Goal: Task Accomplishment & Management: Complete application form

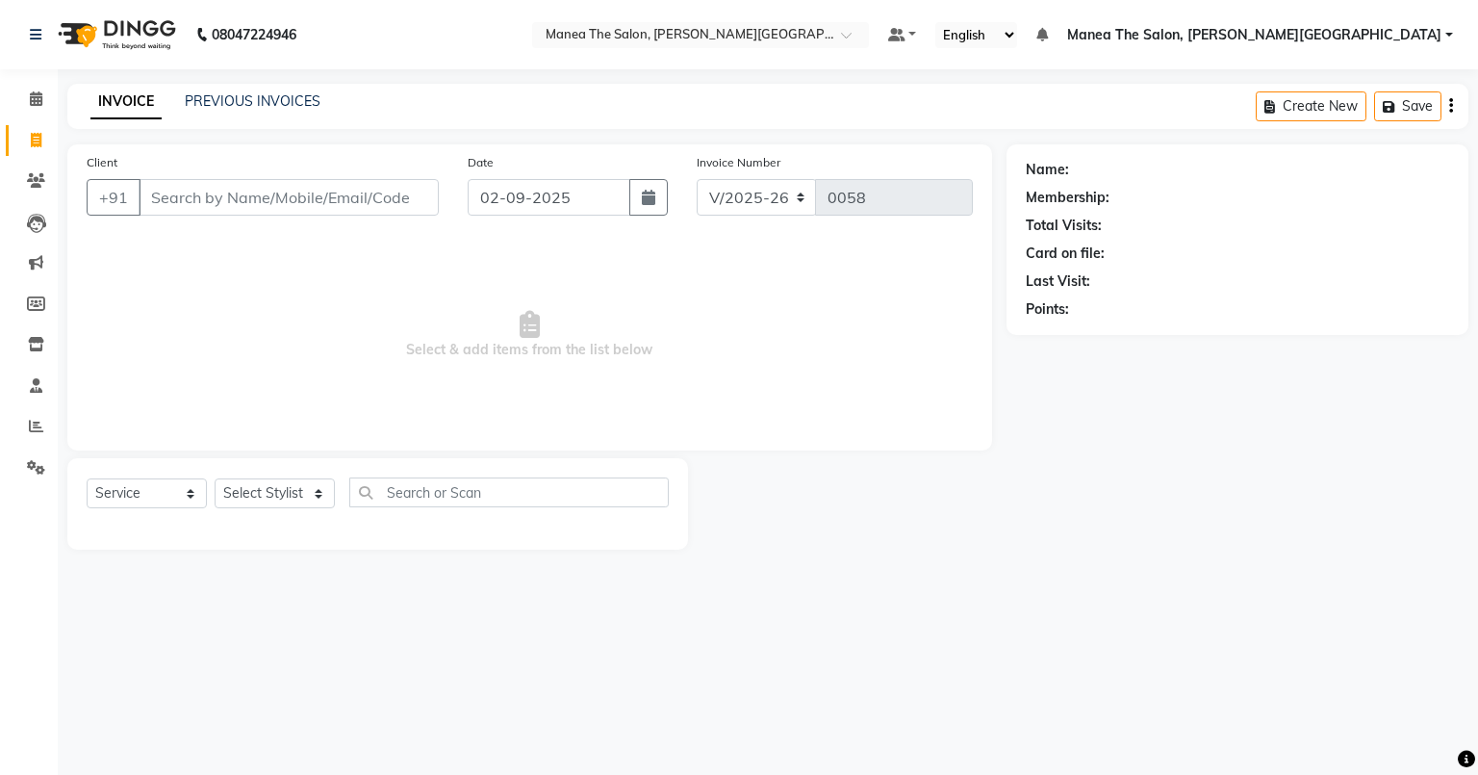
select select "8762"
select select "service"
click at [242, 198] on input "Client" at bounding box center [289, 197] width 300 height 37
click at [184, 196] on input "Client" at bounding box center [289, 197] width 300 height 37
type input "o"
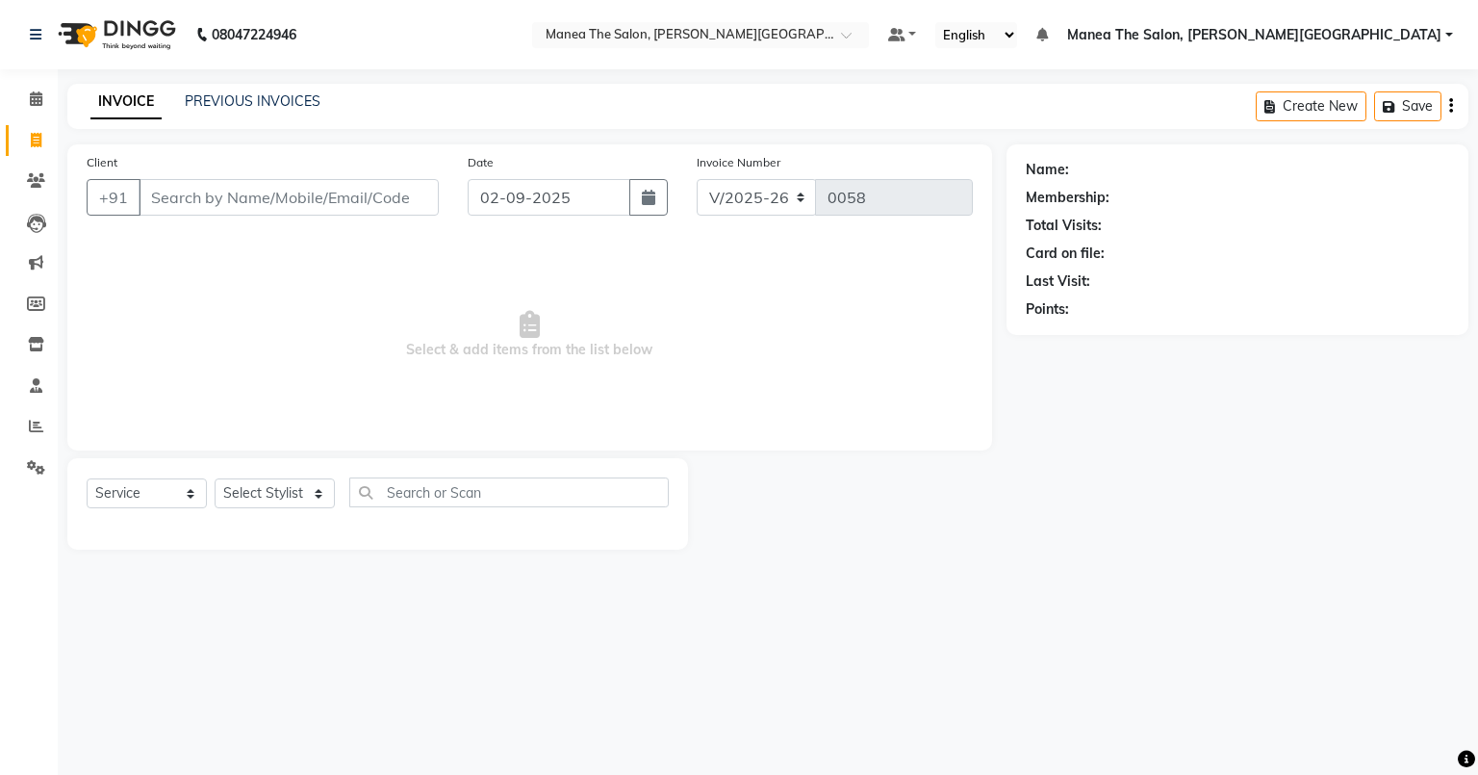
click at [200, 198] on input "Client" at bounding box center [289, 197] width 300 height 37
type input "9582368449"
click at [360, 193] on span "Add Client" at bounding box center [389, 197] width 76 height 19
select select "22"
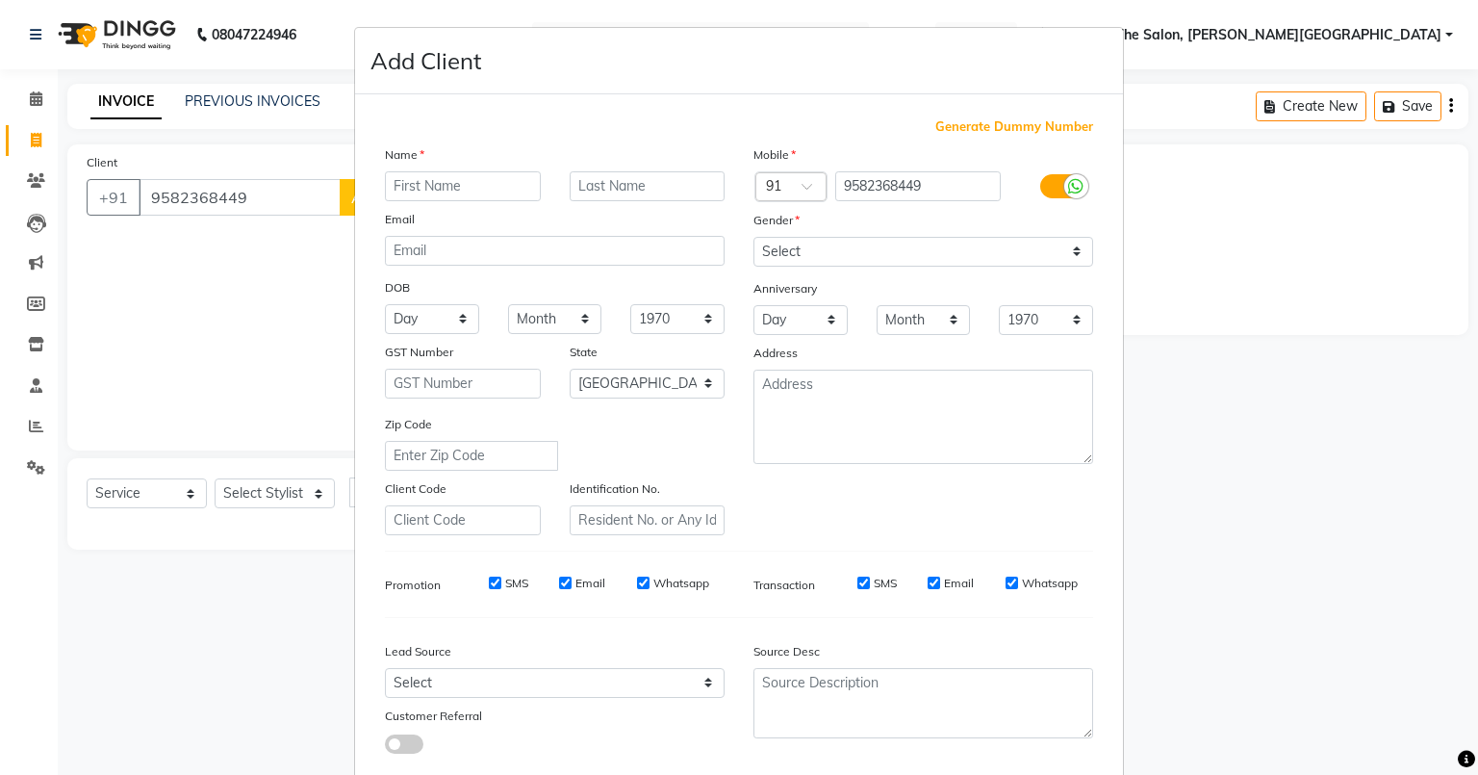
click at [461, 189] on input "text" at bounding box center [463, 186] width 156 height 30
type input "Pradeep"
drag, startPoint x: 874, startPoint y: 252, endPoint x: 816, endPoint y: 266, distance: 59.3
click at [874, 252] on select "Select [DEMOGRAPHIC_DATA] [DEMOGRAPHIC_DATA] Other Prefer Not To Say" at bounding box center [923, 252] width 340 height 30
select select "[DEMOGRAPHIC_DATA]"
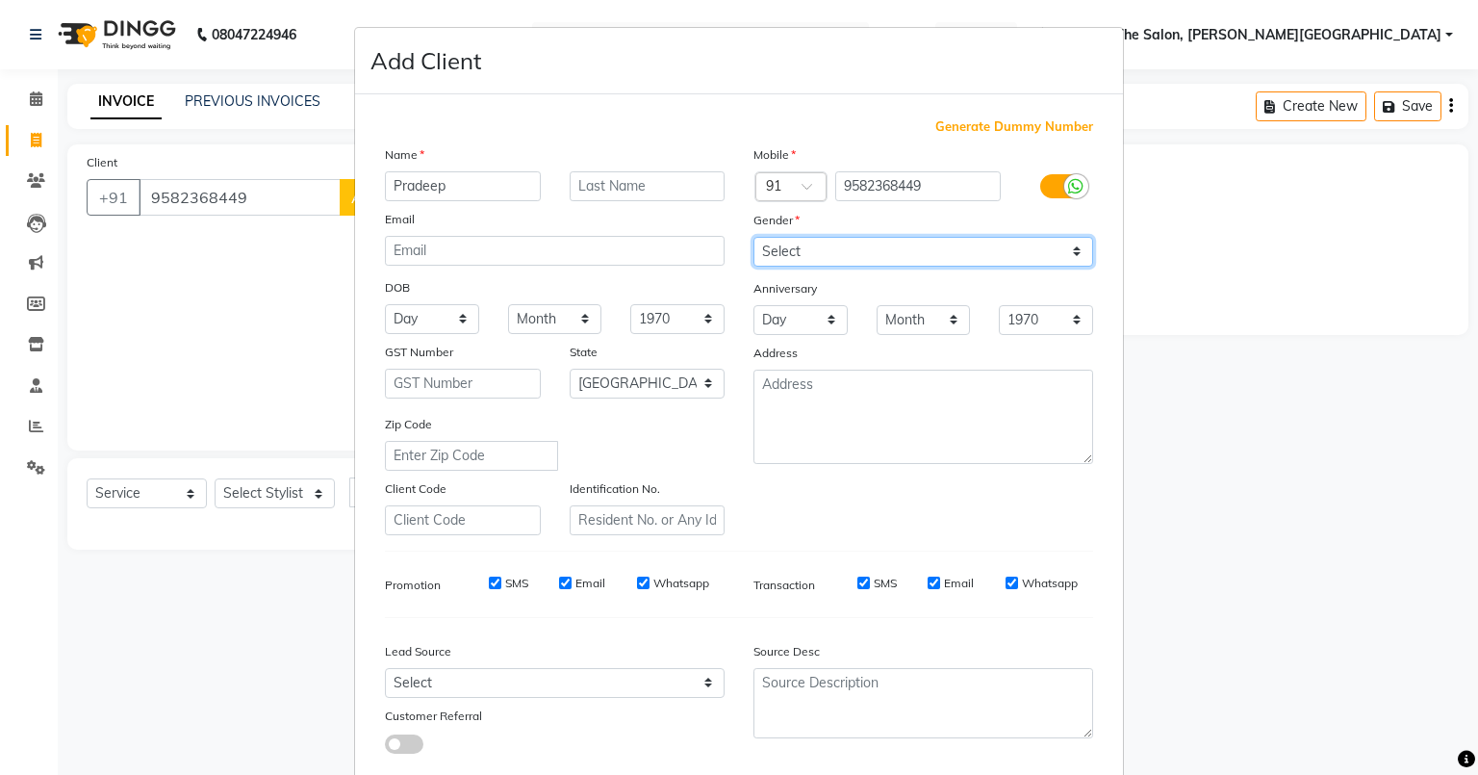
click at [753, 238] on select "Select [DEMOGRAPHIC_DATA] [DEMOGRAPHIC_DATA] Other Prefer Not To Say" at bounding box center [923, 252] width 340 height 30
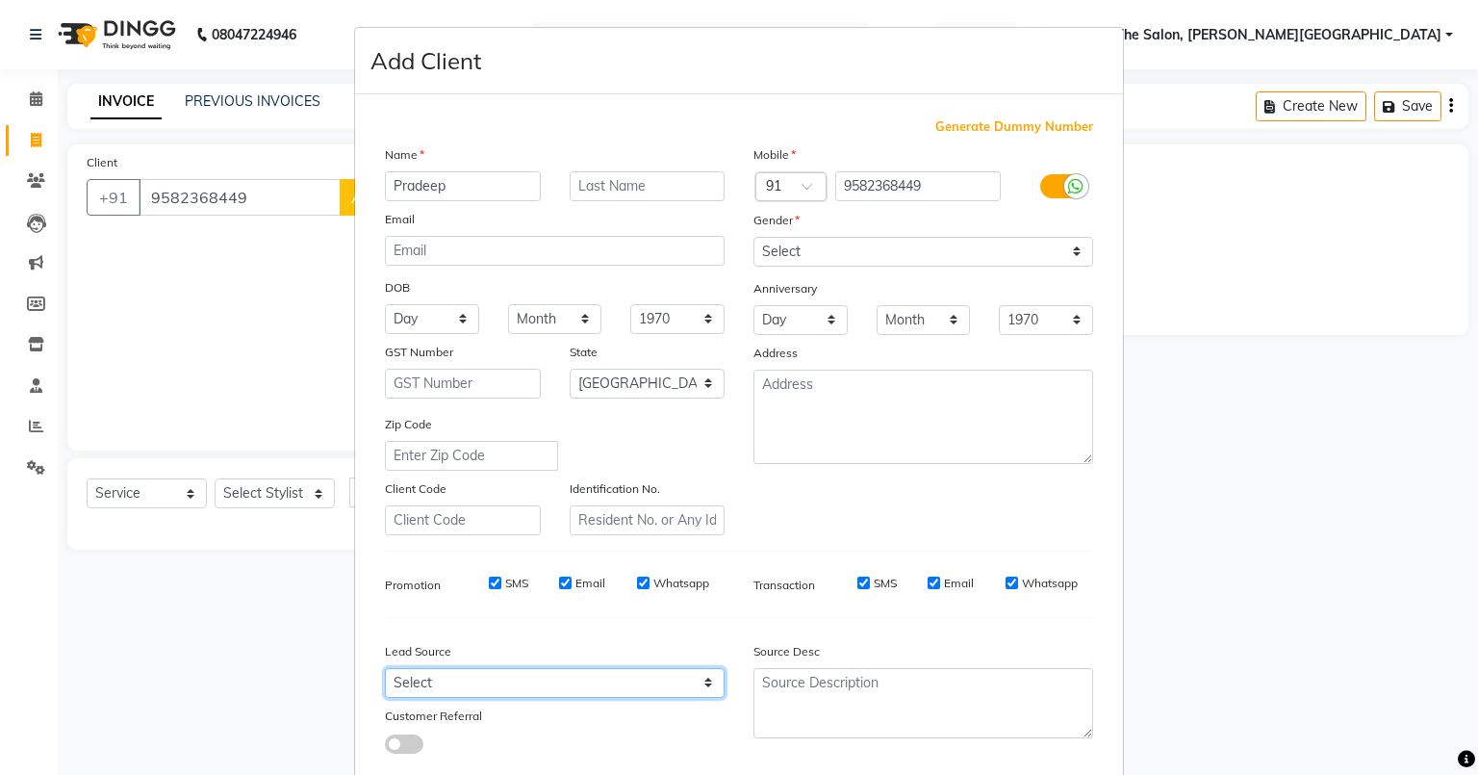
click at [458, 686] on select "Select Walk-in Referral Internet Friend Word of Mouth Advertisement Facebook Ju…" at bounding box center [555, 683] width 340 height 30
select select "56718"
click at [385, 675] on select "Select Walk-in Referral Internet Friend Word of Mouth Advertisement Facebook Ju…" at bounding box center [555, 683] width 340 height 30
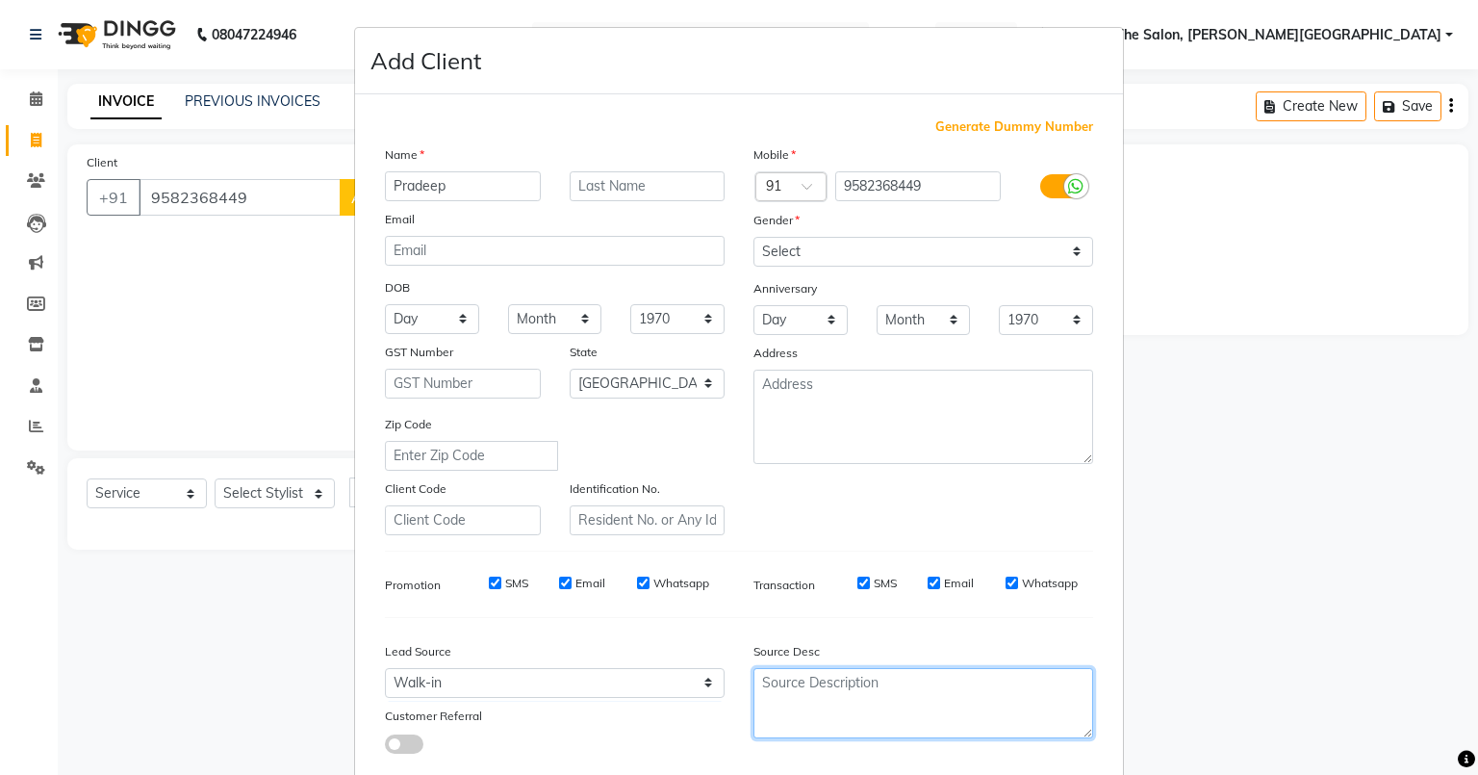
click at [851, 711] on textarea at bounding box center [923, 703] width 340 height 70
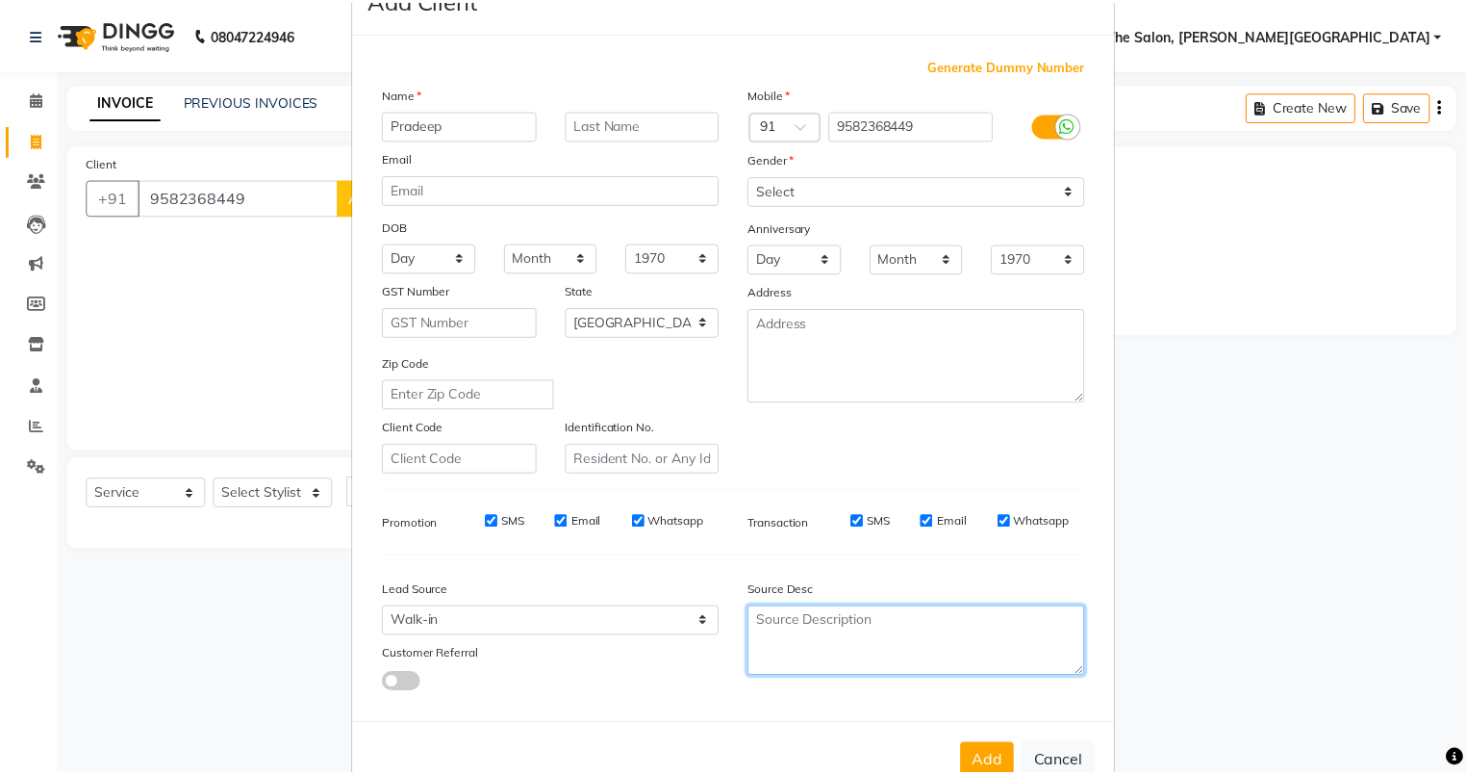
scroll to position [123, 0]
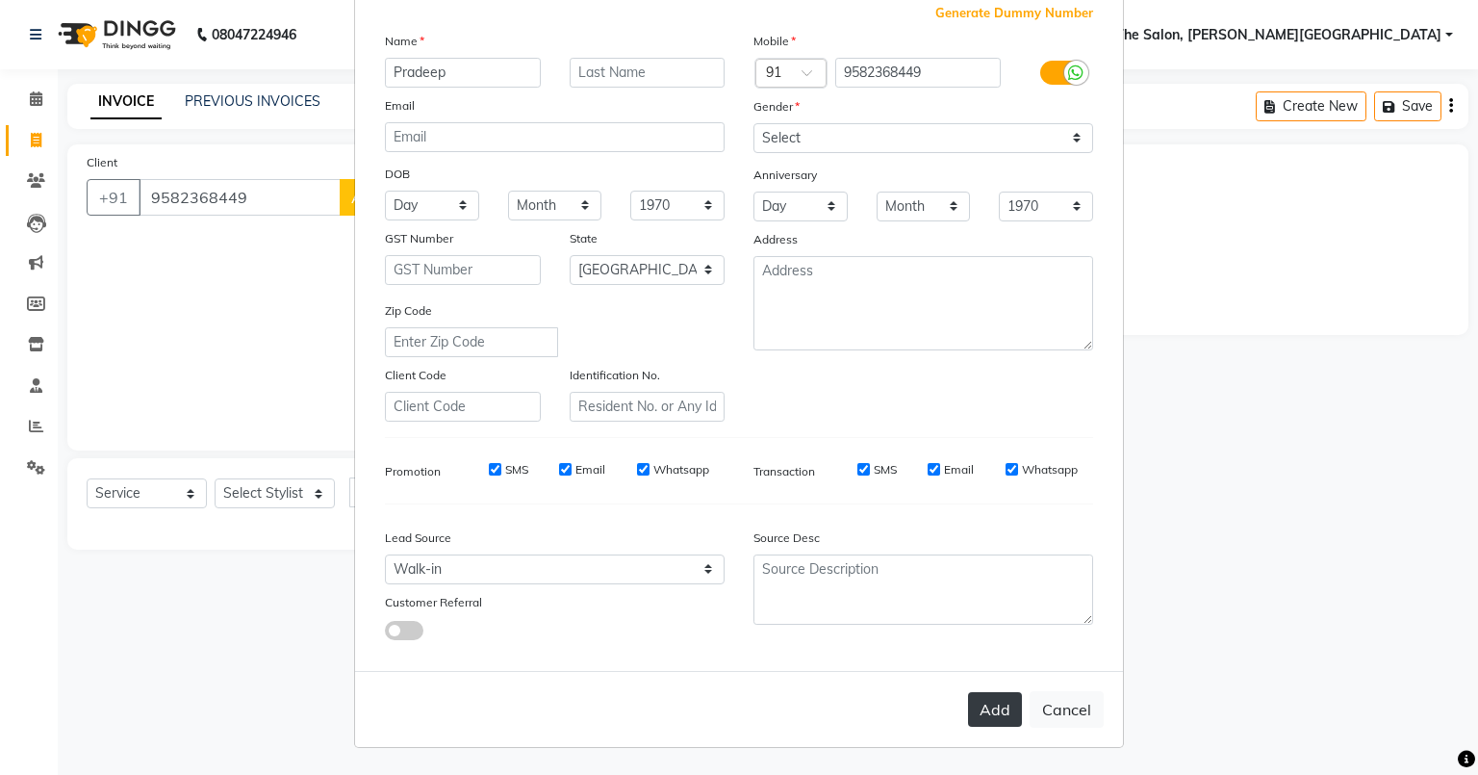
click at [972, 707] on button "Add" at bounding box center [995, 709] width 54 height 35
select select
select select "null"
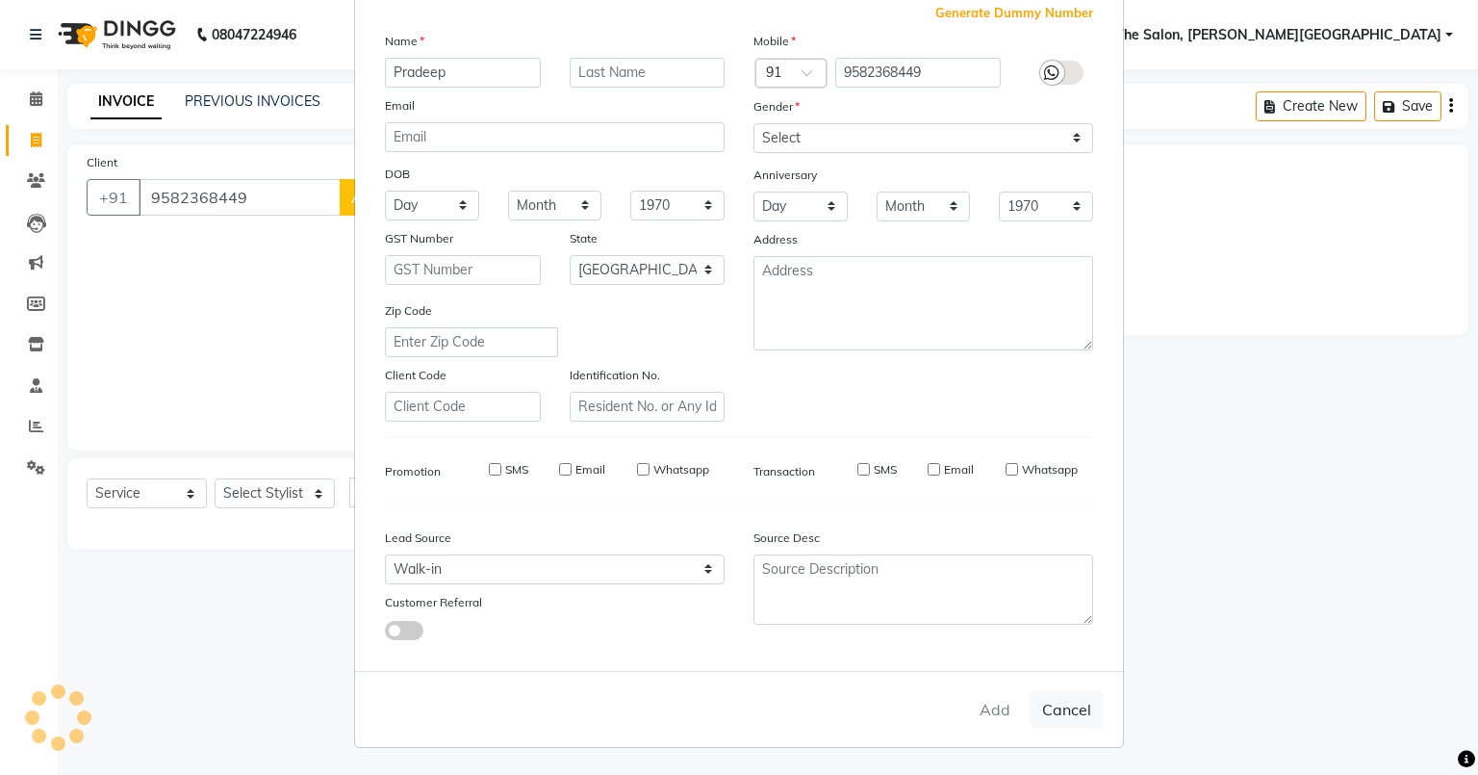
select select
checkbox input "false"
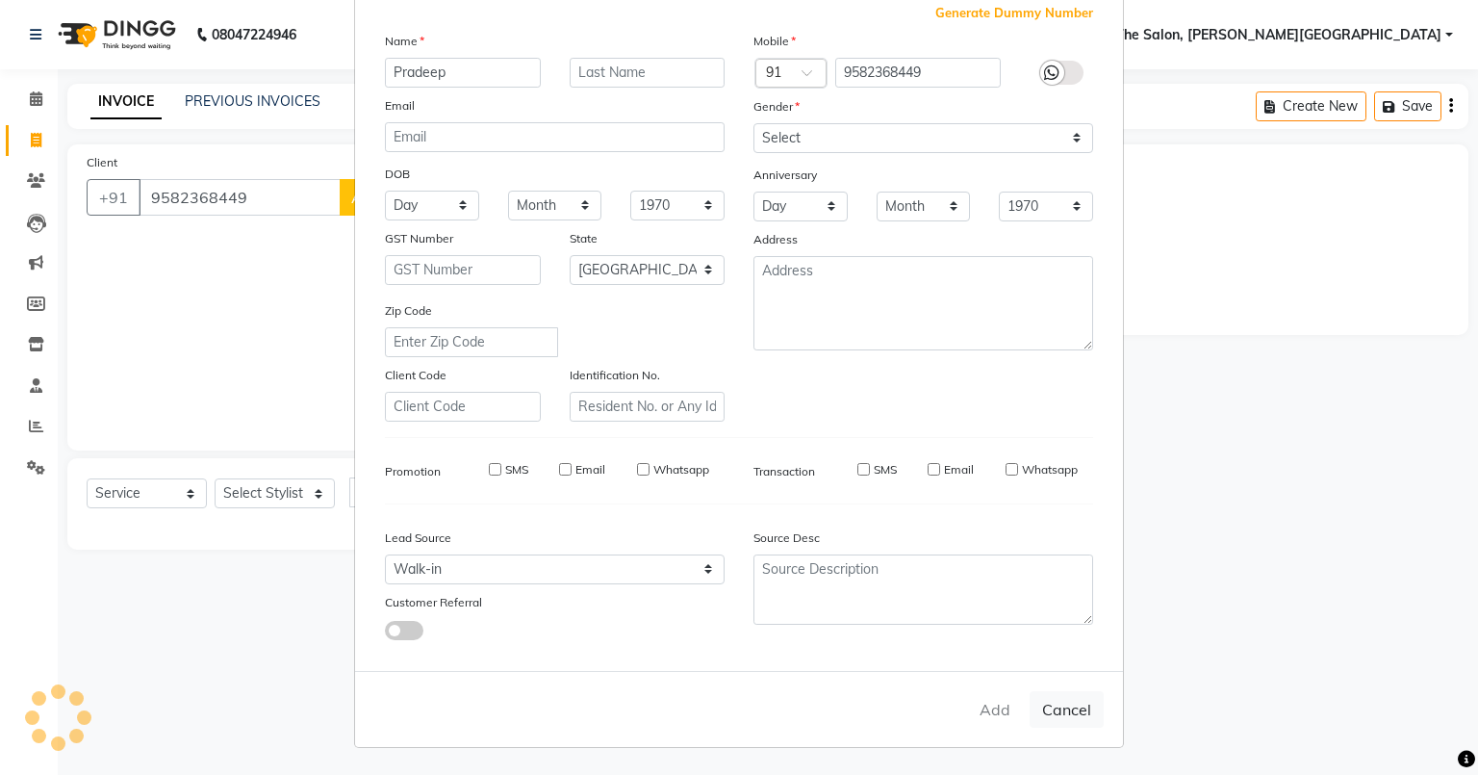
checkbox input "false"
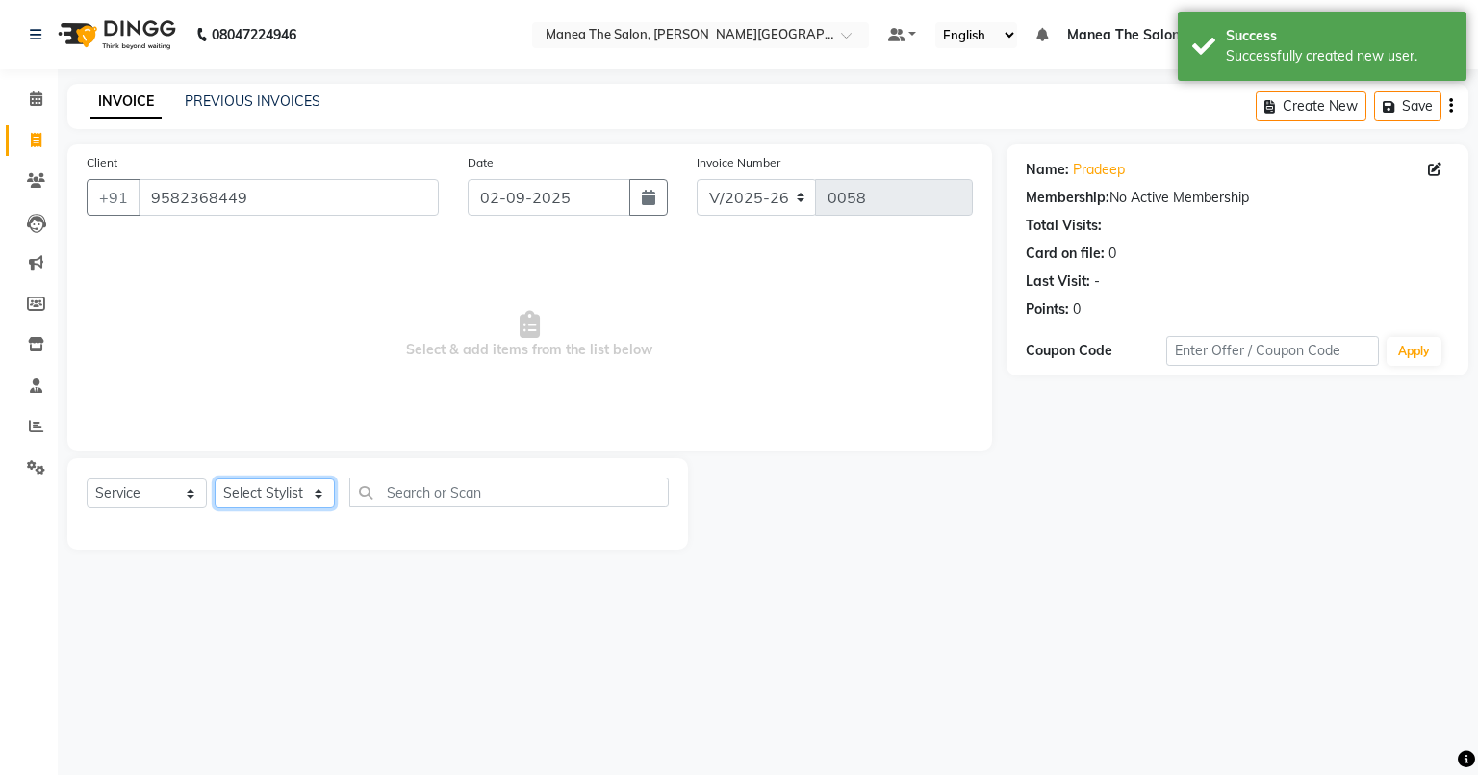
click at [257, 501] on select "Select Stylist [PERSON_NAME] [PERSON_NAME] [PERSON_NAME] [PERSON_NAME] Zubhair" at bounding box center [275, 493] width 120 height 30
select select "89492"
click at [215, 479] on select "Select Stylist [PERSON_NAME] [PERSON_NAME] [PERSON_NAME] [PERSON_NAME] Zubhair" at bounding box center [275, 493] width 120 height 30
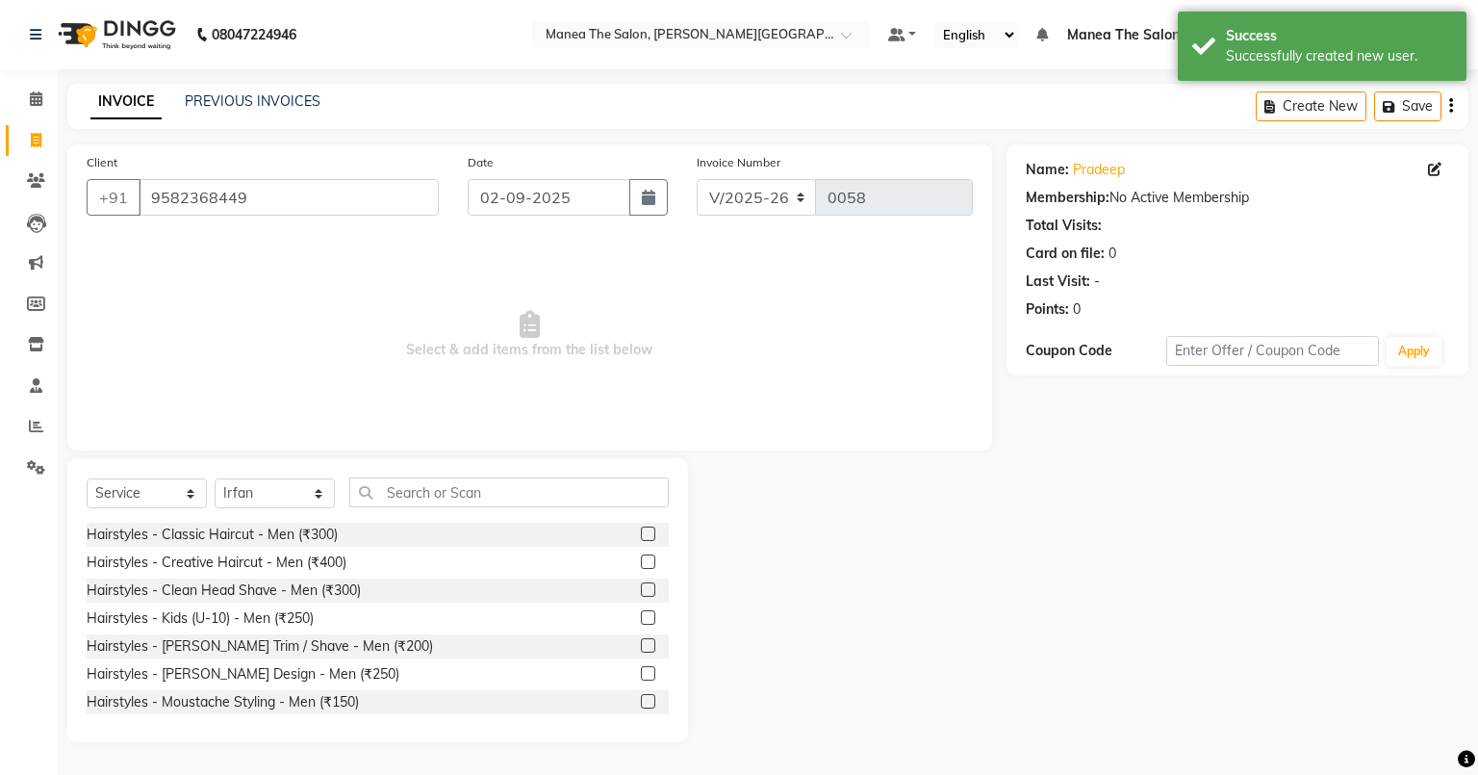
click at [641, 616] on label at bounding box center [648, 617] width 14 height 14
click at [641, 616] on input "checkbox" at bounding box center [647, 618] width 13 height 13
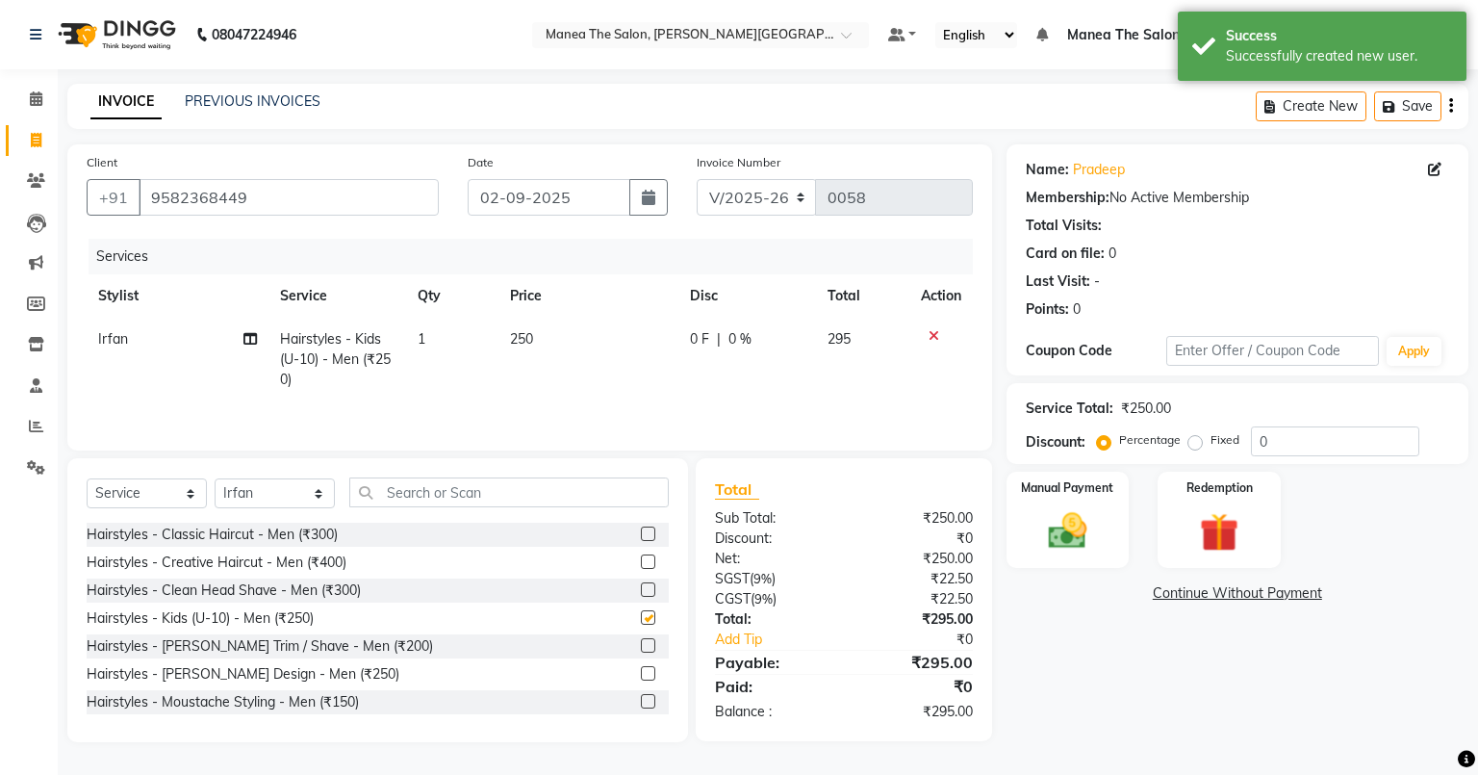
checkbox input "false"
click at [262, 492] on select "Select Stylist [PERSON_NAME] [PERSON_NAME] [PERSON_NAME] [PERSON_NAME] Zubhair" at bounding box center [275, 493] width 120 height 30
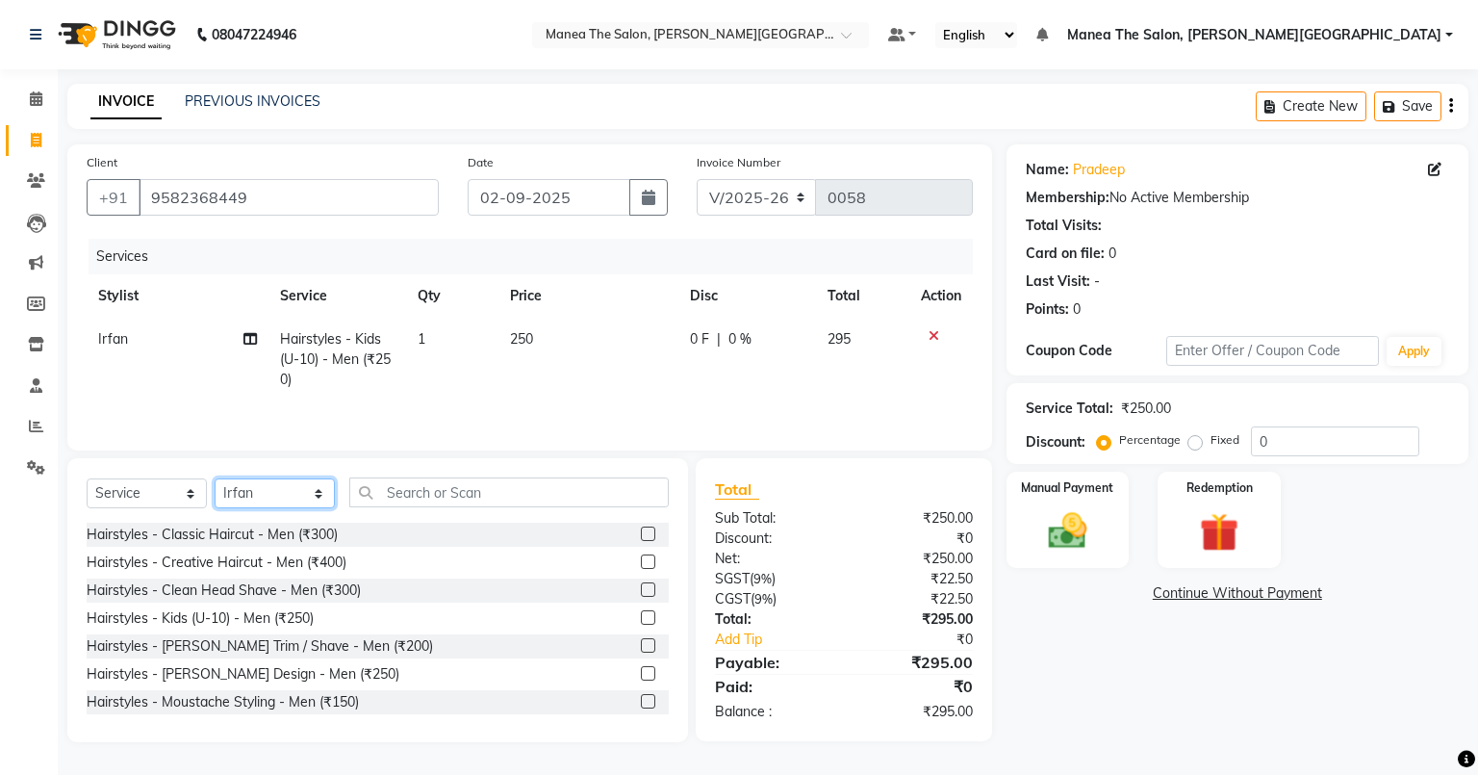
select select "89495"
click at [215, 479] on select "Select Stylist [PERSON_NAME] [PERSON_NAME] [PERSON_NAME] [PERSON_NAME] Zubhair" at bounding box center [275, 493] width 120 height 30
click at [429, 491] on input "text" at bounding box center [508, 492] width 319 height 30
click at [641, 534] on label at bounding box center [648, 533] width 14 height 14
click at [641, 534] on input "checkbox" at bounding box center [647, 534] width 13 height 13
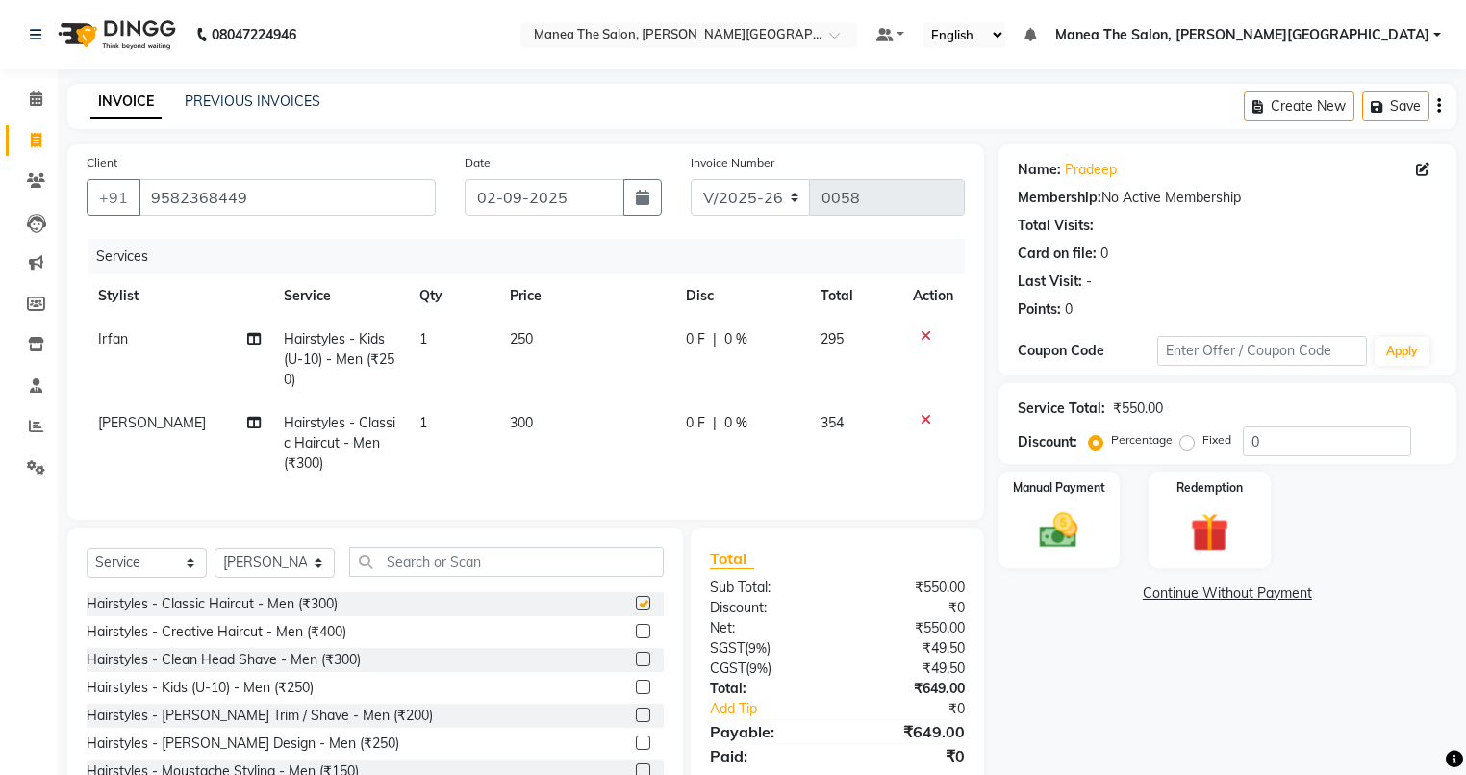
checkbox input "false"
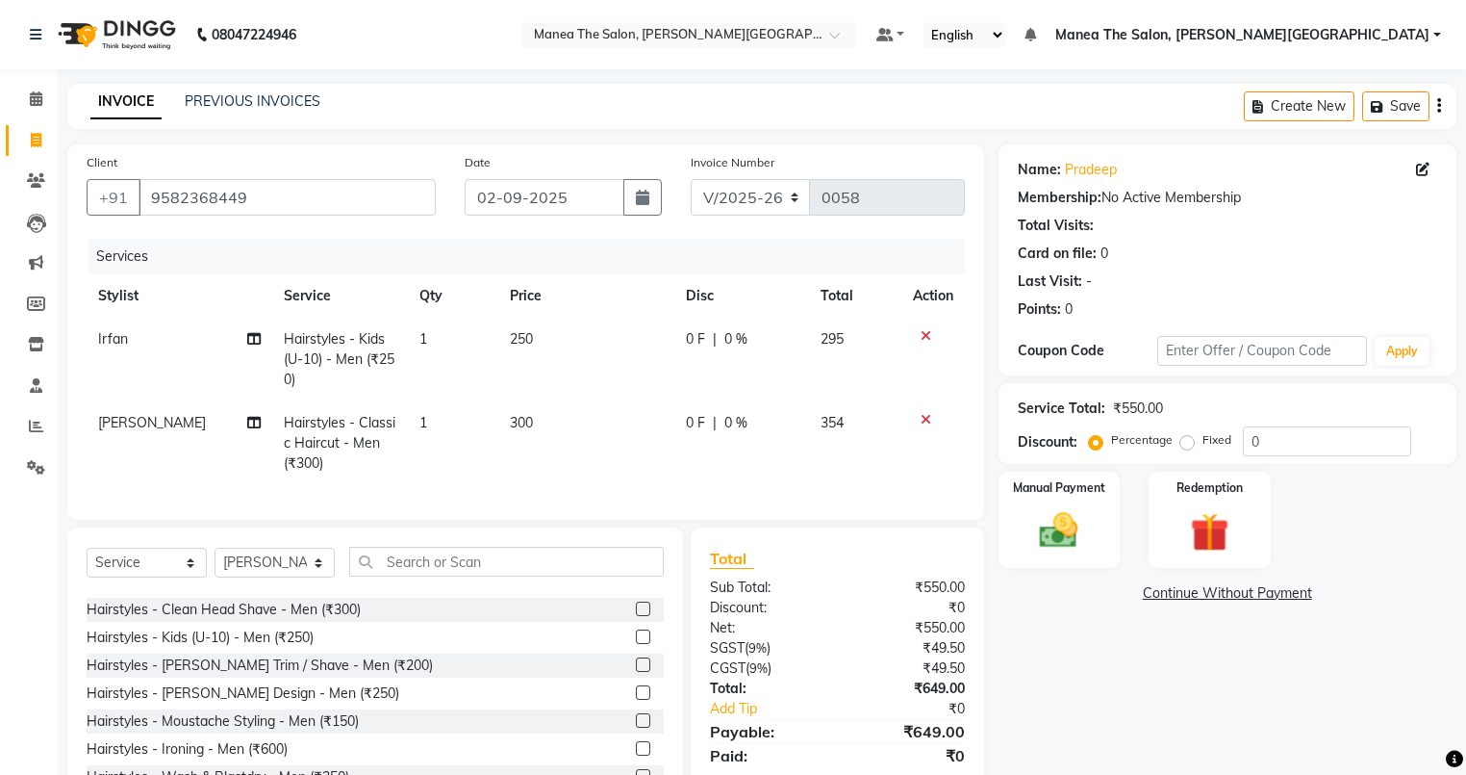
scroll to position [77, 0]
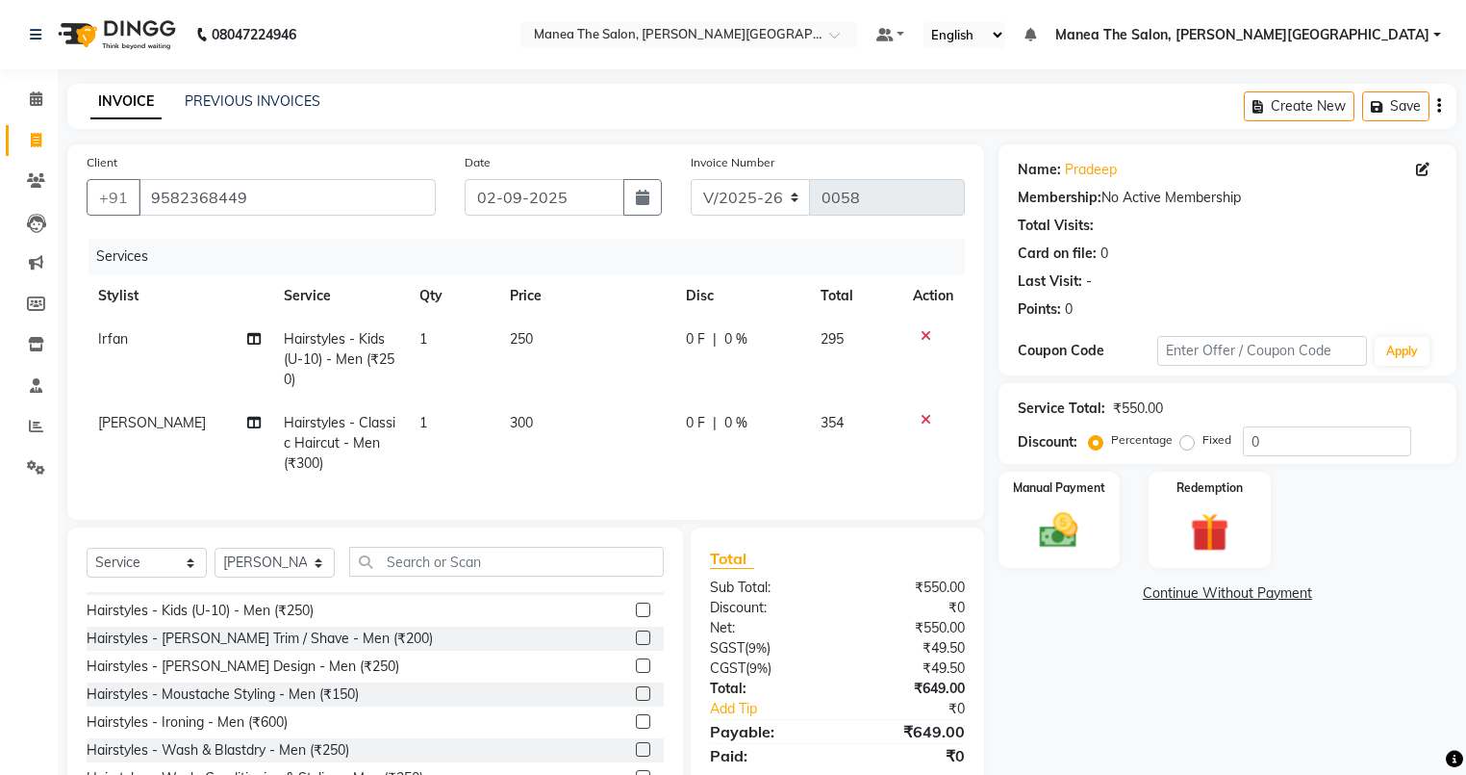
click at [636, 673] on label at bounding box center [643, 665] width 14 height 14
click at [636, 673] on input "checkbox" at bounding box center [642, 666] width 13 height 13
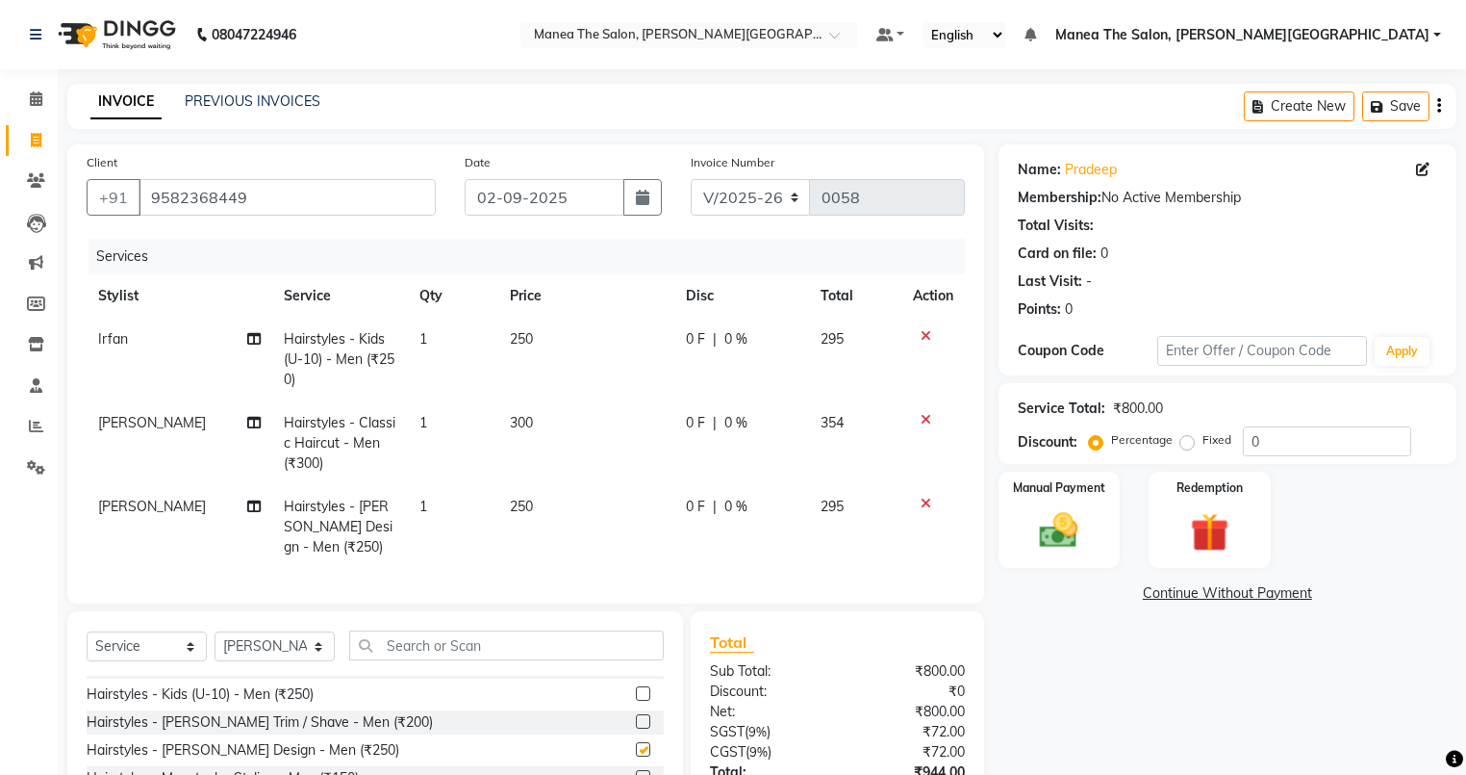
checkbox input "false"
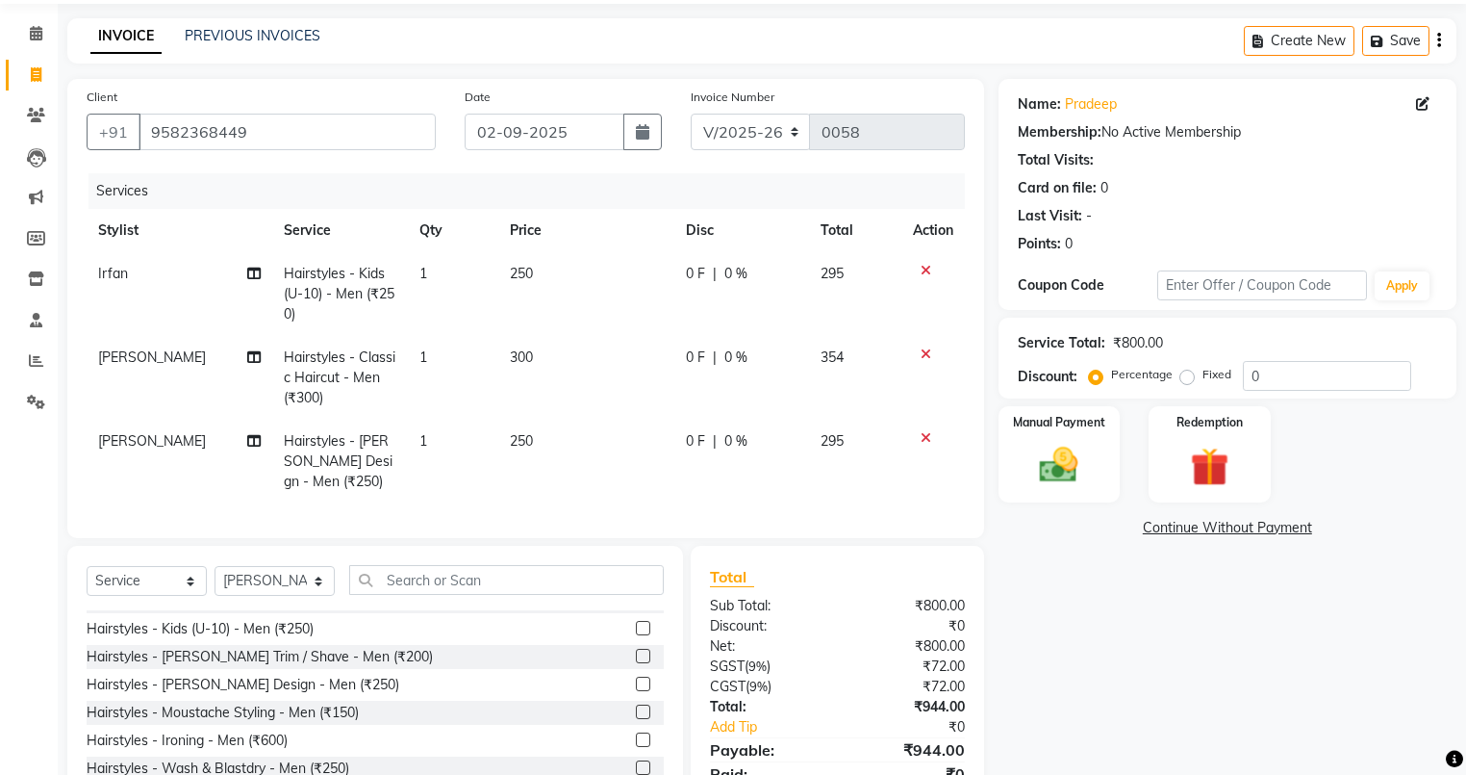
scroll to position [162, 0]
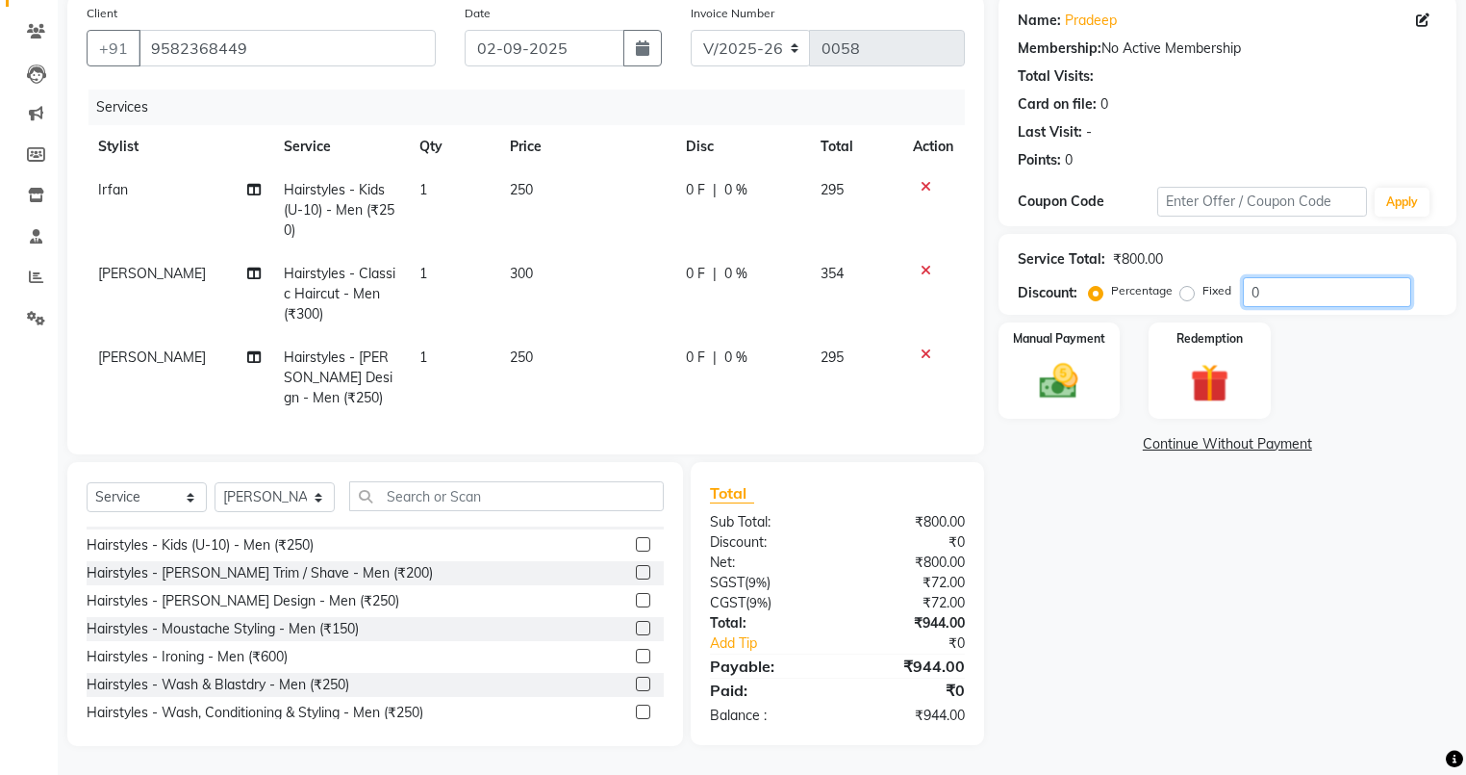
click at [1293, 284] on input "0" at bounding box center [1327, 292] width 168 height 30
type input "4"
type input "40"
click at [1072, 360] on img at bounding box center [1059, 382] width 65 height 46
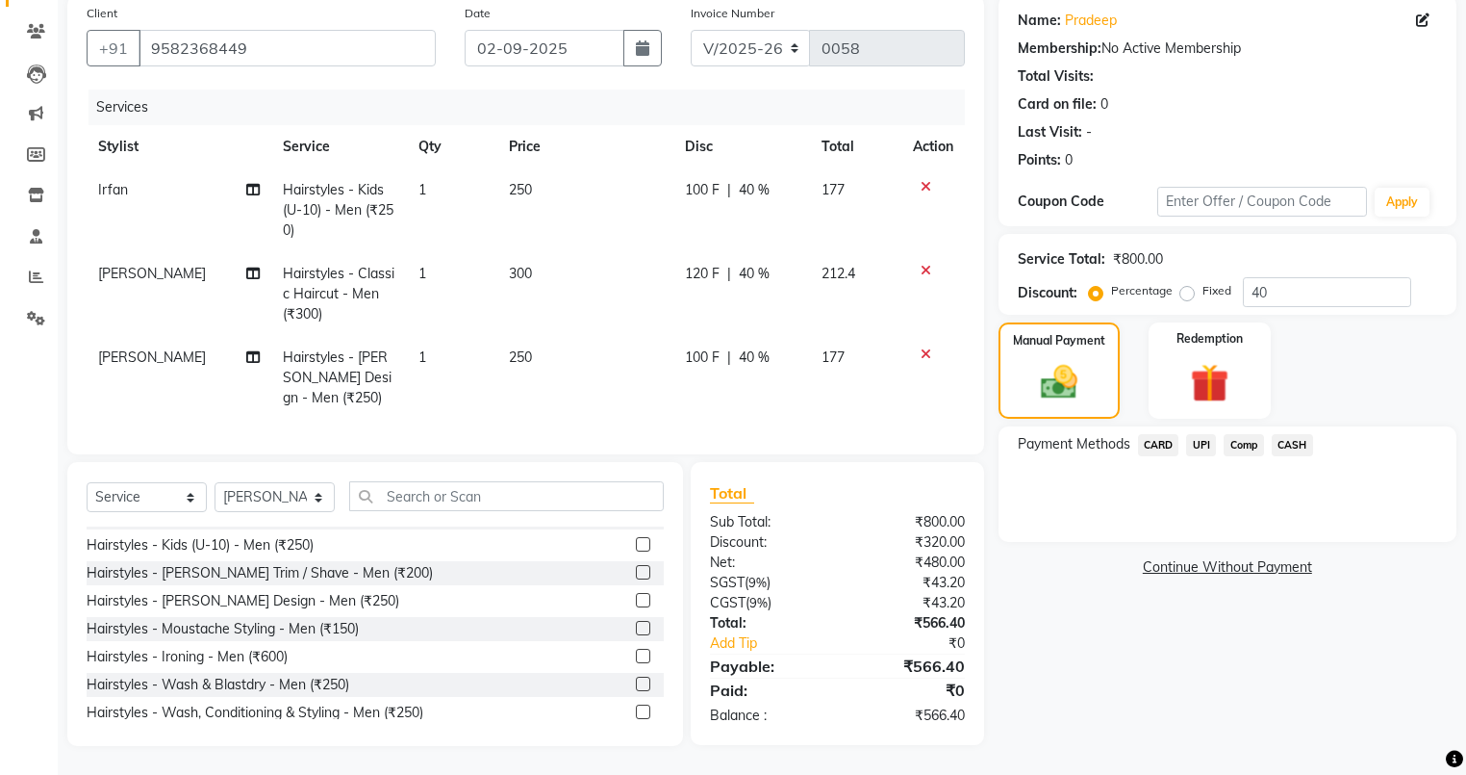
click at [1199, 434] on span "UPI" at bounding box center [1201, 445] width 30 height 22
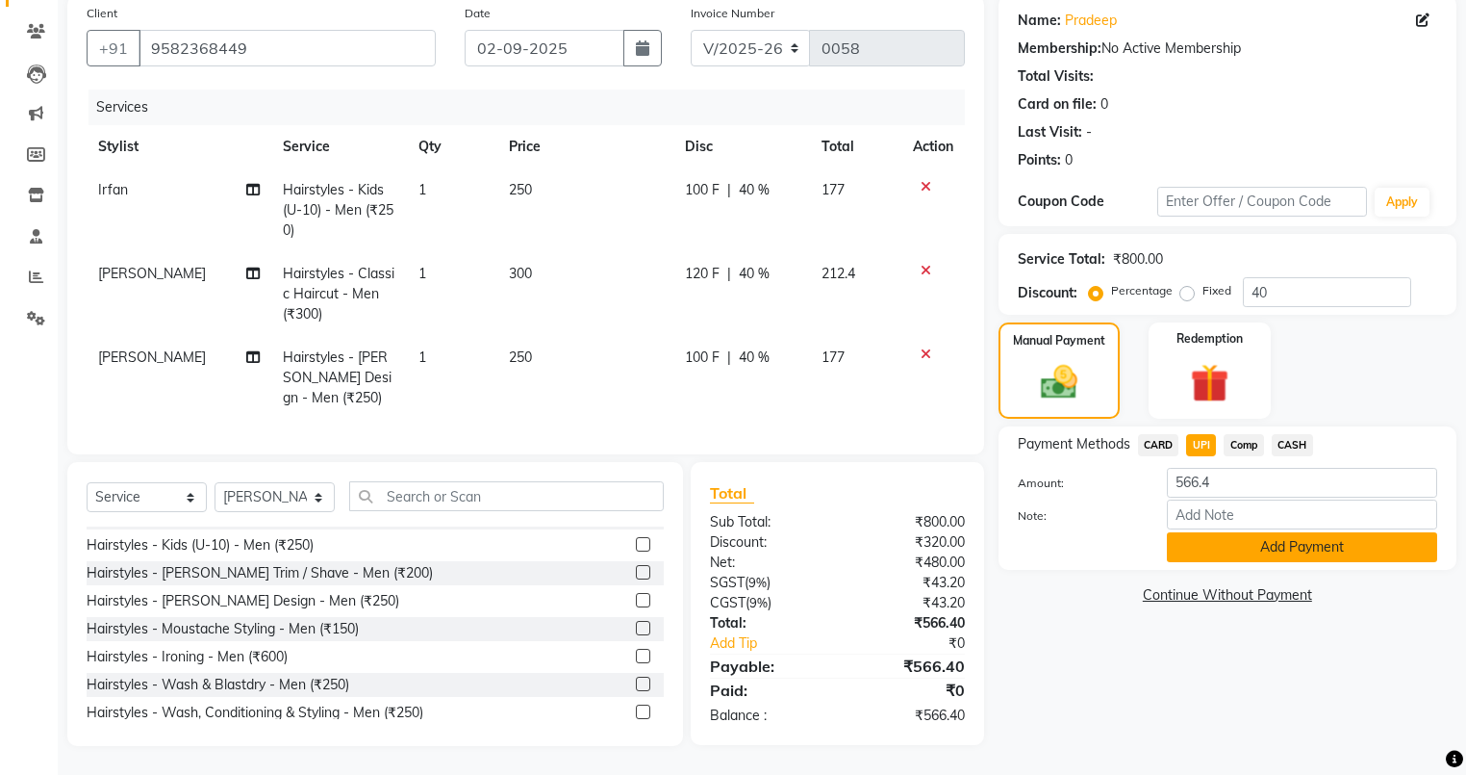
click at [1274, 539] on button "Add Payment" at bounding box center [1302, 547] width 270 height 30
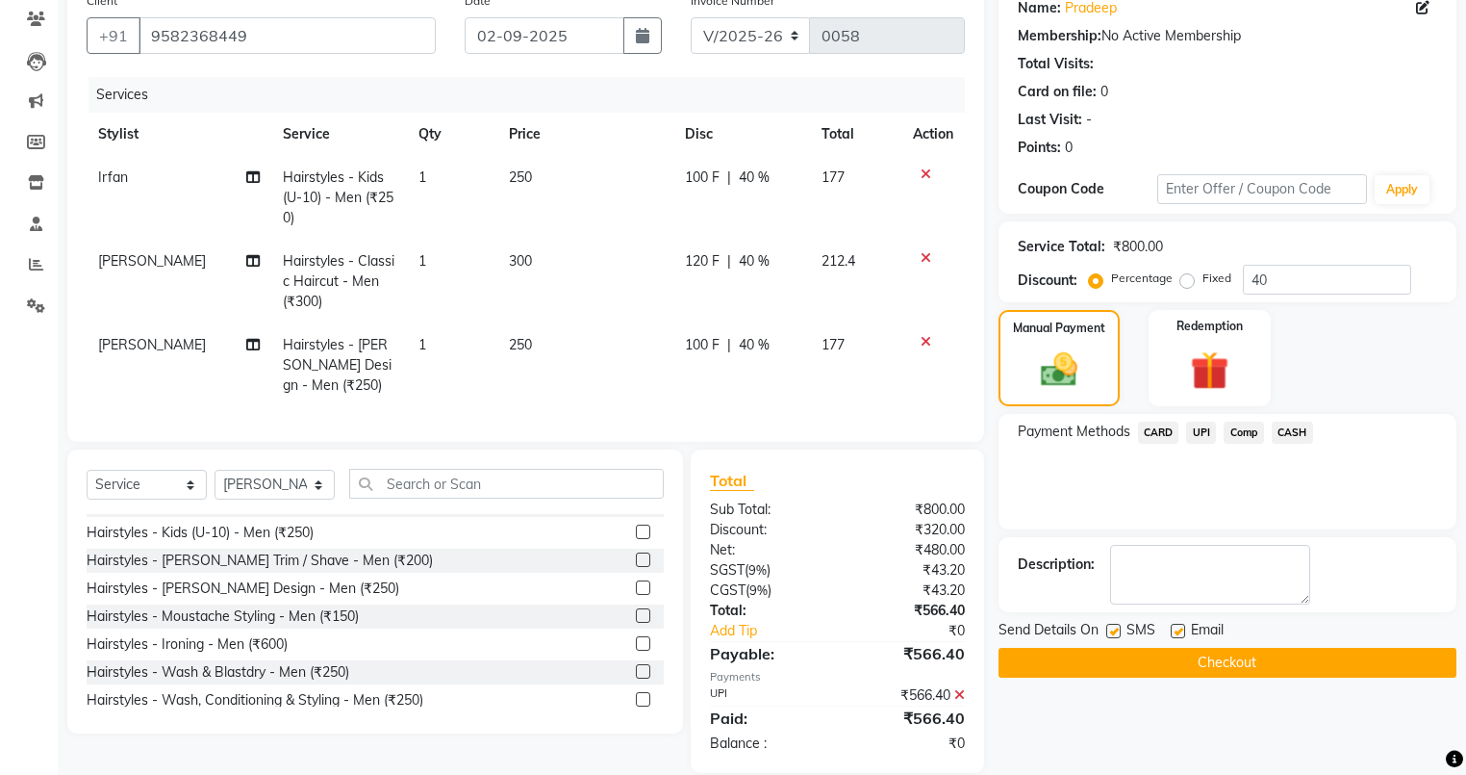
click at [1217, 657] on button "Checkout" at bounding box center [1228, 663] width 458 height 30
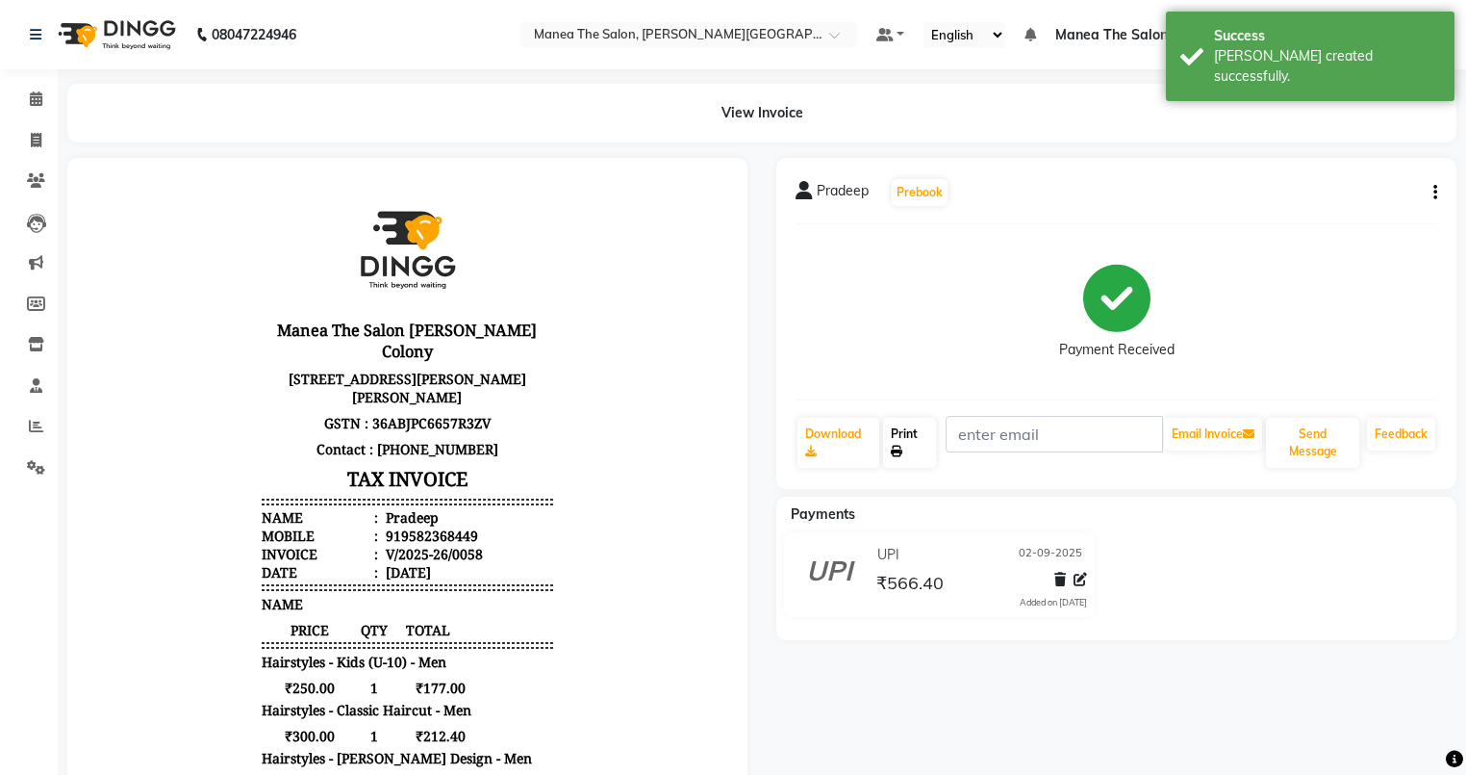
click at [901, 435] on link "Print" at bounding box center [909, 443] width 53 height 50
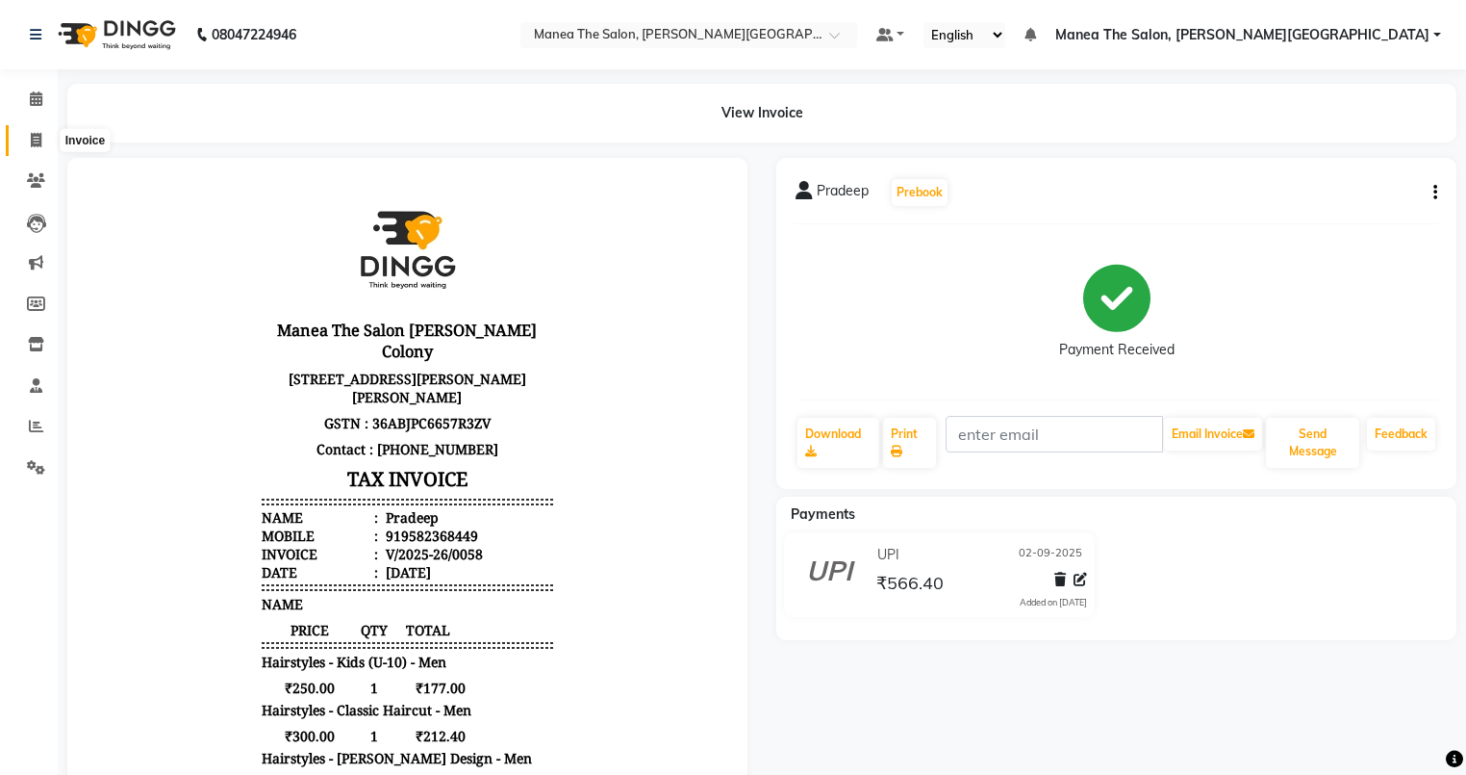
click at [34, 136] on icon at bounding box center [36, 140] width 11 height 14
select select "8762"
select select "service"
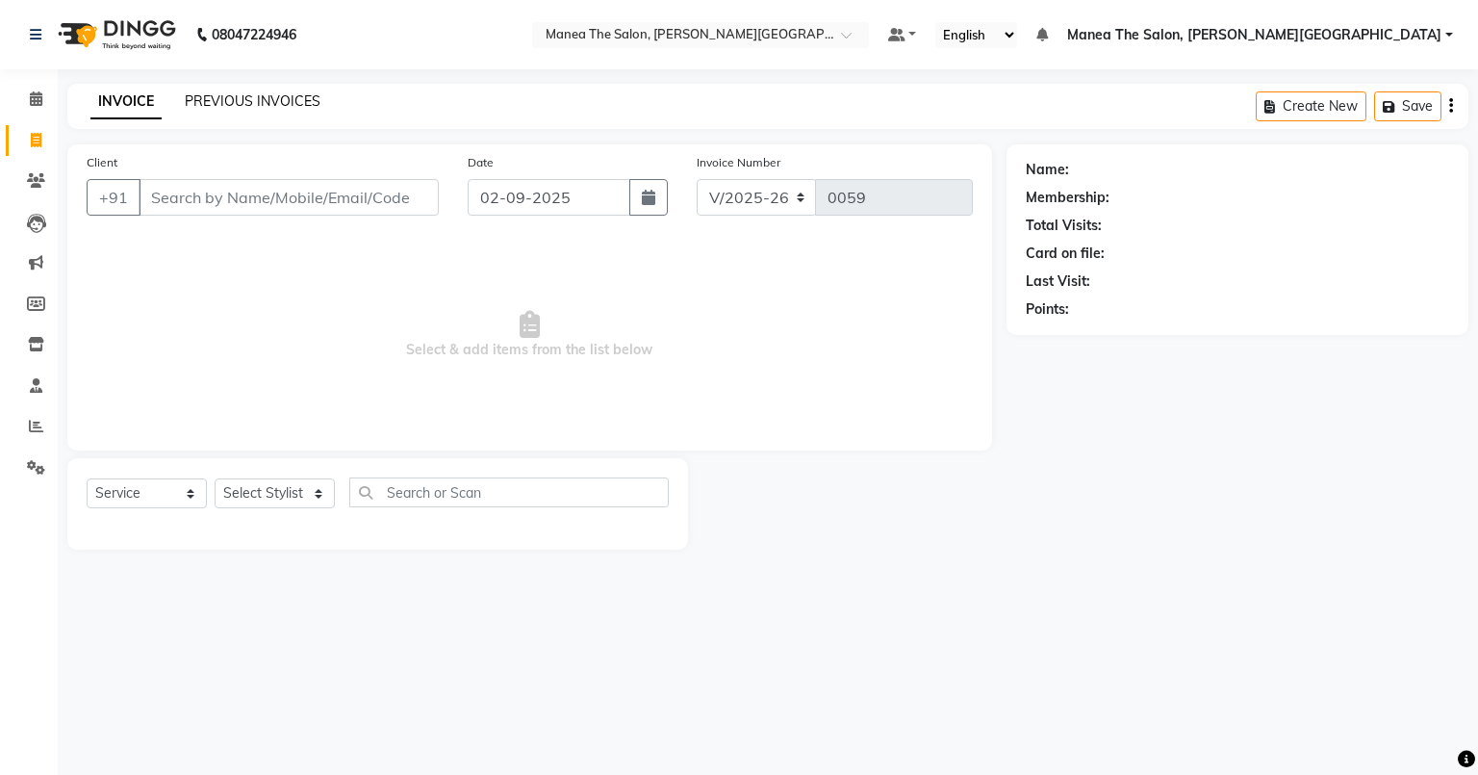
click at [285, 105] on link "PREVIOUS INVOICES" at bounding box center [253, 100] width 136 height 17
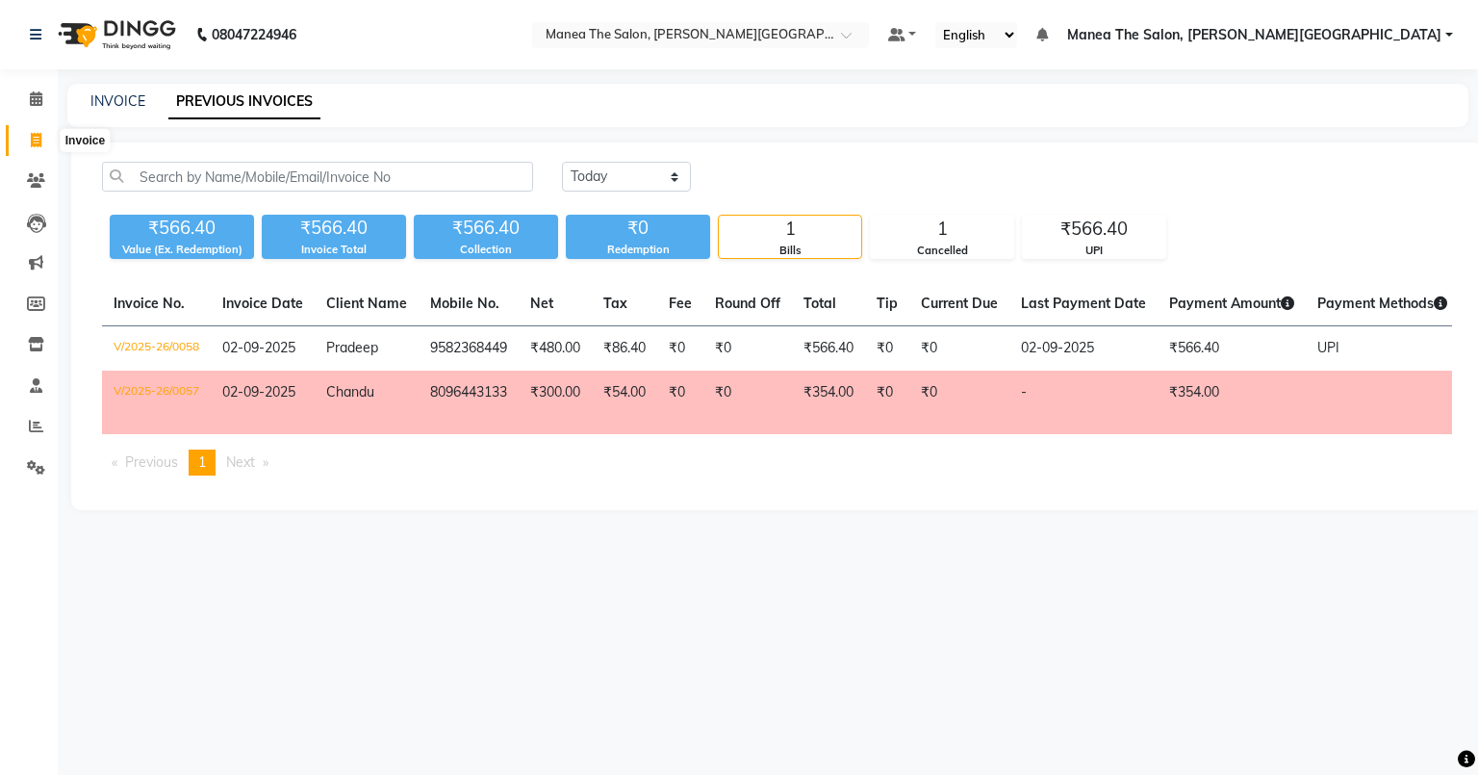
click at [29, 135] on span at bounding box center [36, 141] width 34 height 22
select select "service"
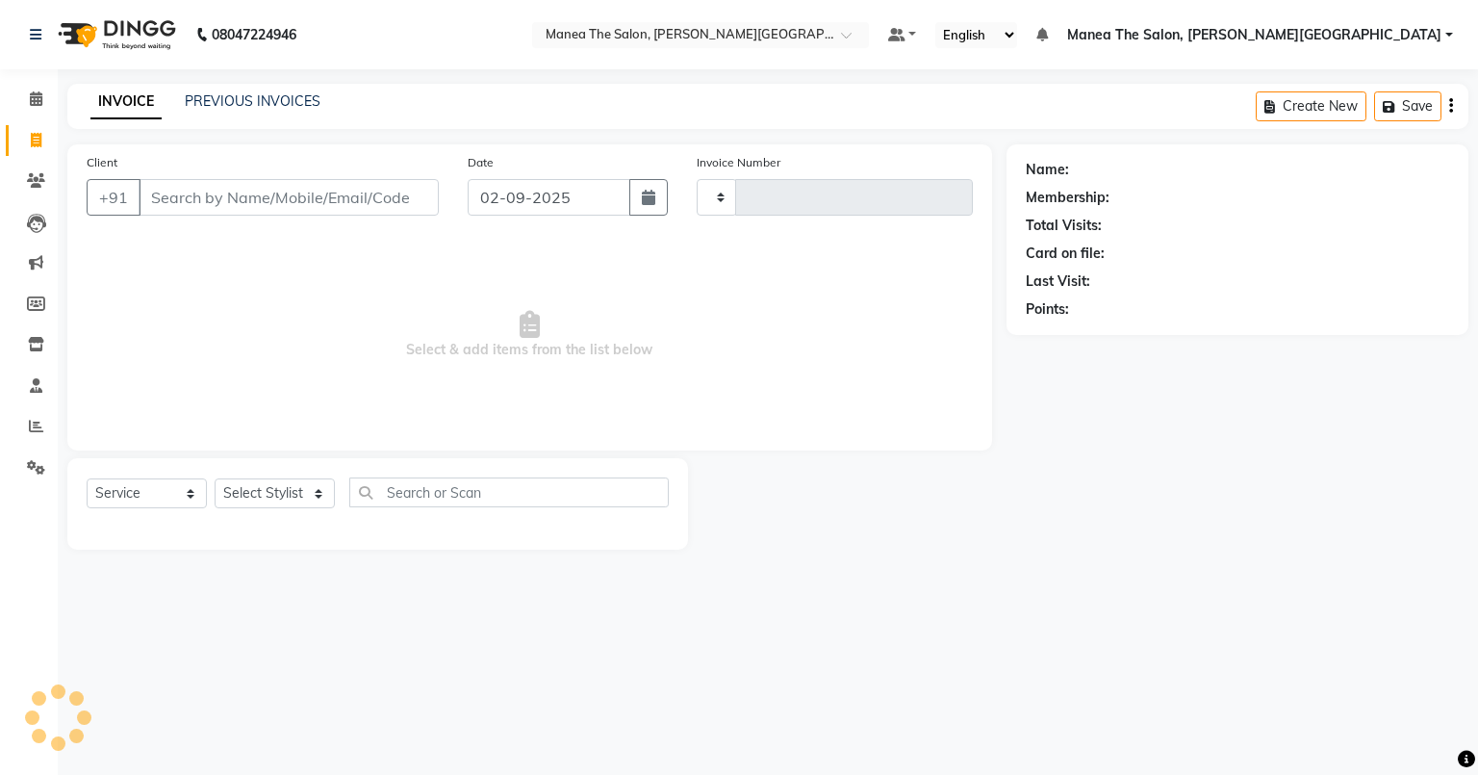
type input "0059"
select select "8762"
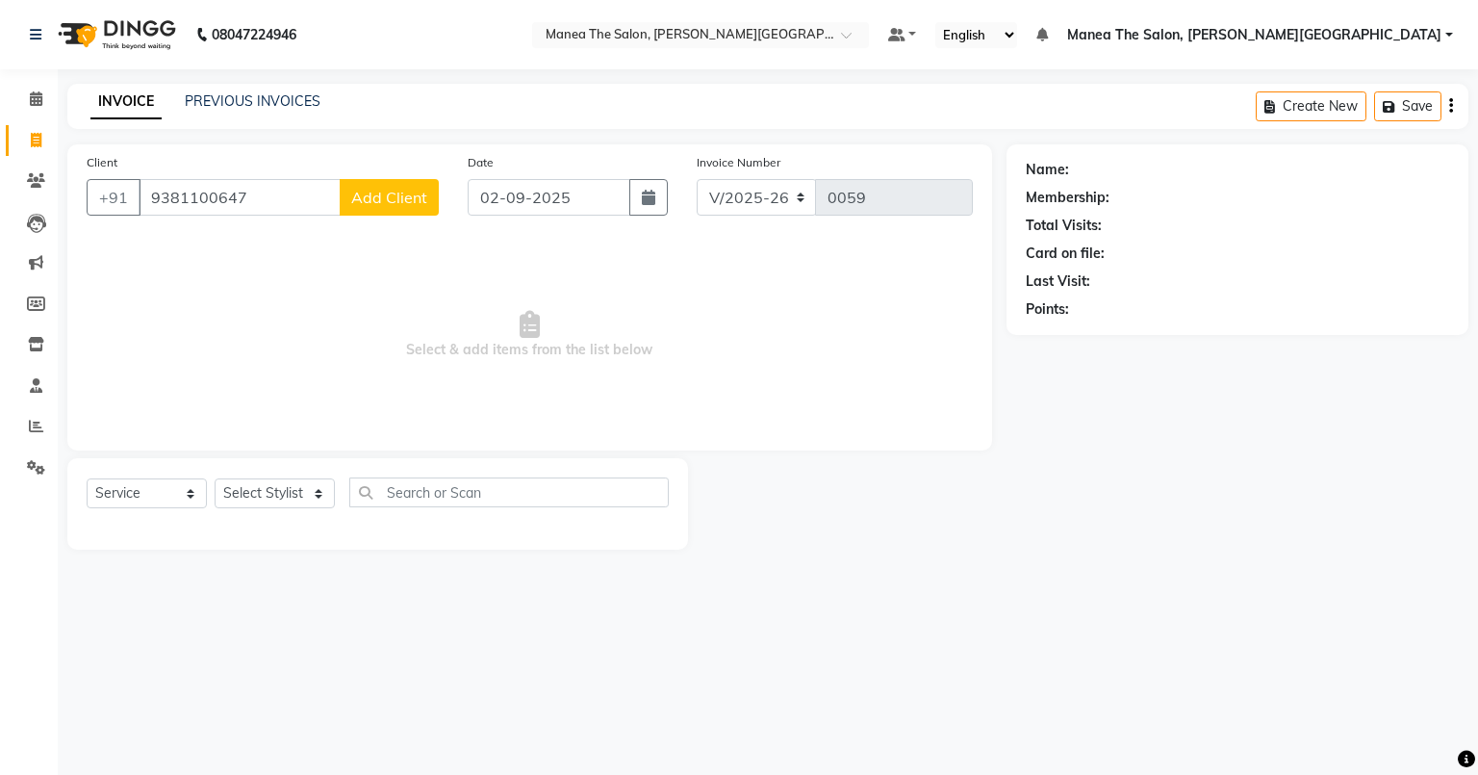
type input "9381100647"
click at [377, 198] on span "Add Client" at bounding box center [389, 197] width 76 height 19
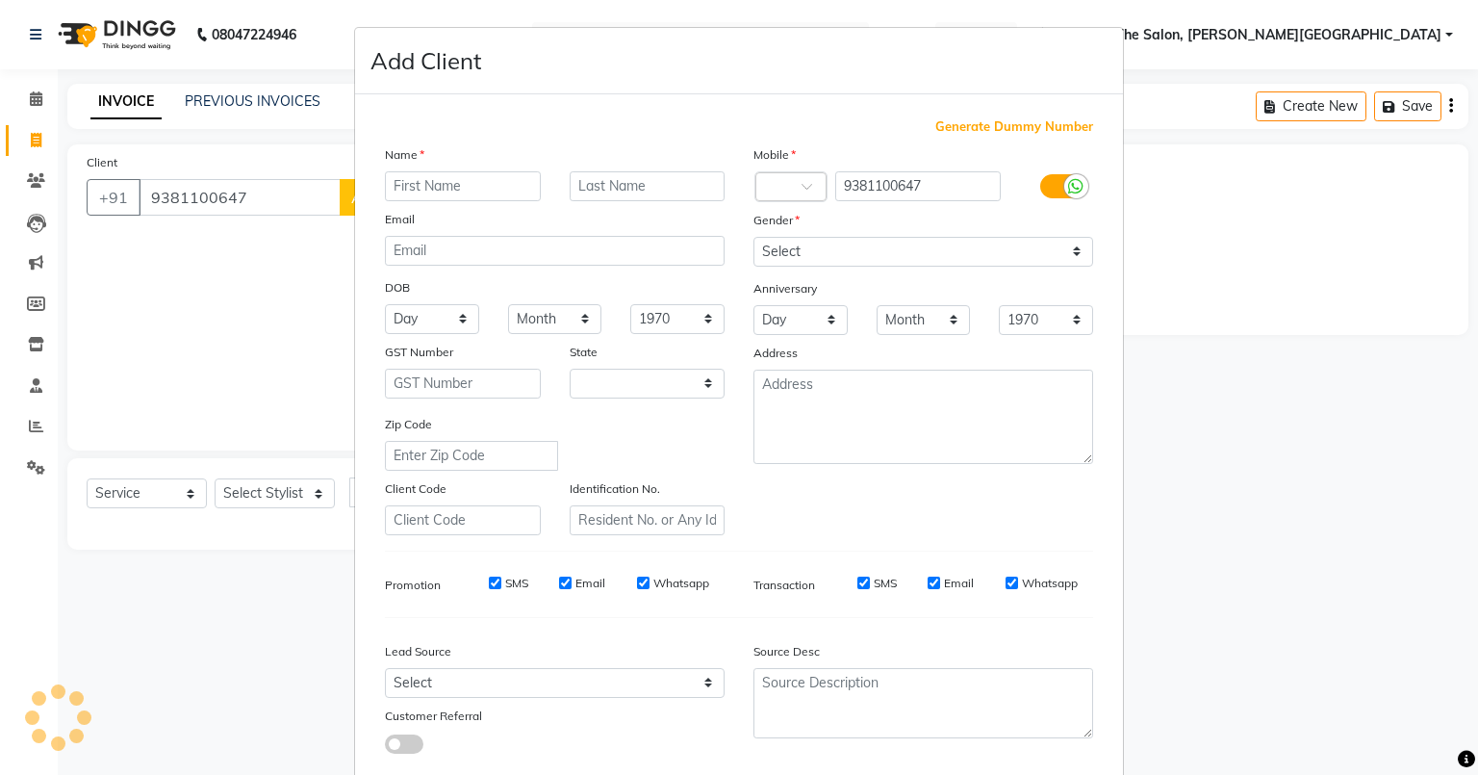
select select "22"
type input "[PERSON_NAME]"
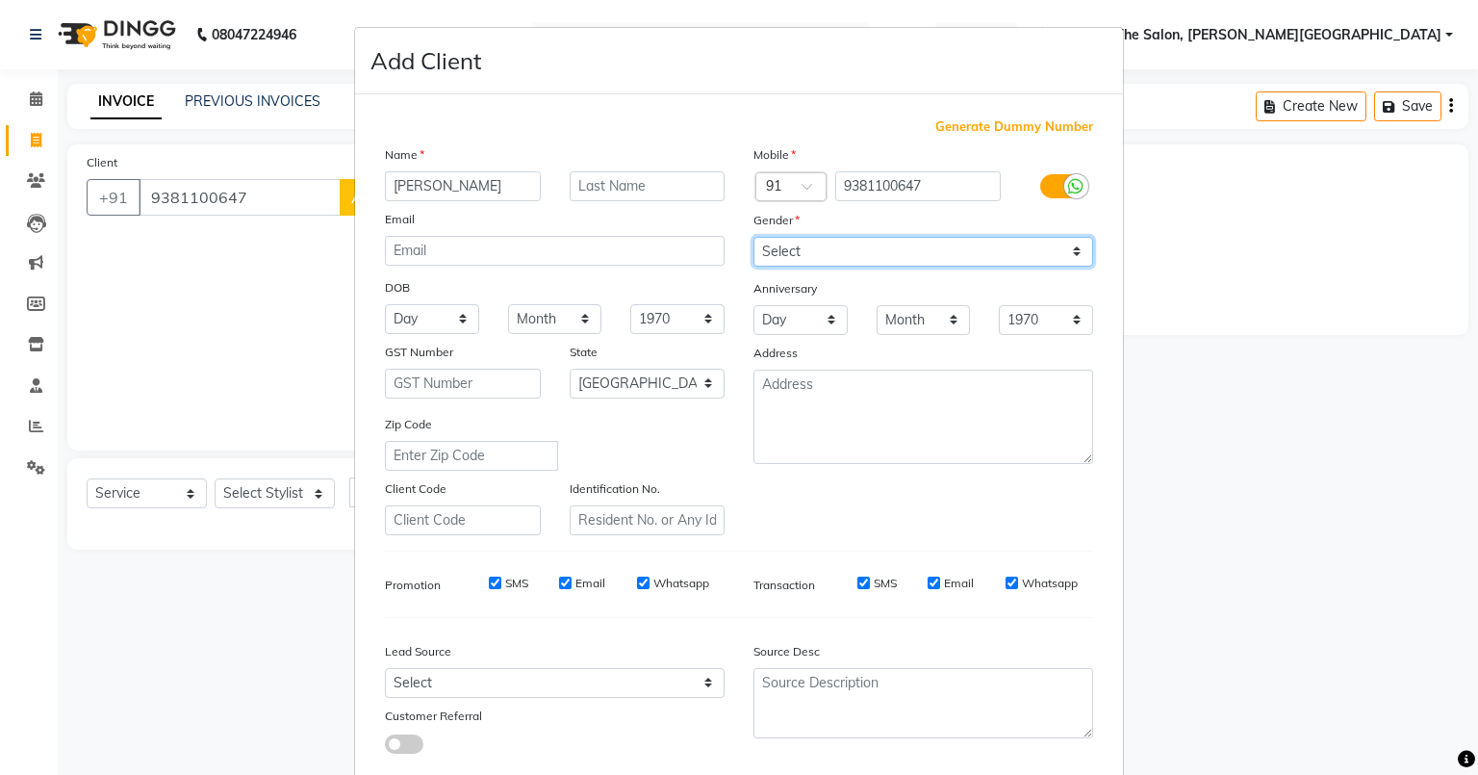
drag, startPoint x: 874, startPoint y: 241, endPoint x: 876, endPoint y: 260, distance: 19.3
click at [874, 241] on select "Select [DEMOGRAPHIC_DATA] [DEMOGRAPHIC_DATA] Other Prefer Not To Say" at bounding box center [923, 252] width 340 height 30
select select "[DEMOGRAPHIC_DATA]"
click at [753, 238] on select "Select [DEMOGRAPHIC_DATA] [DEMOGRAPHIC_DATA] Other Prefer Not To Say" at bounding box center [923, 252] width 340 height 30
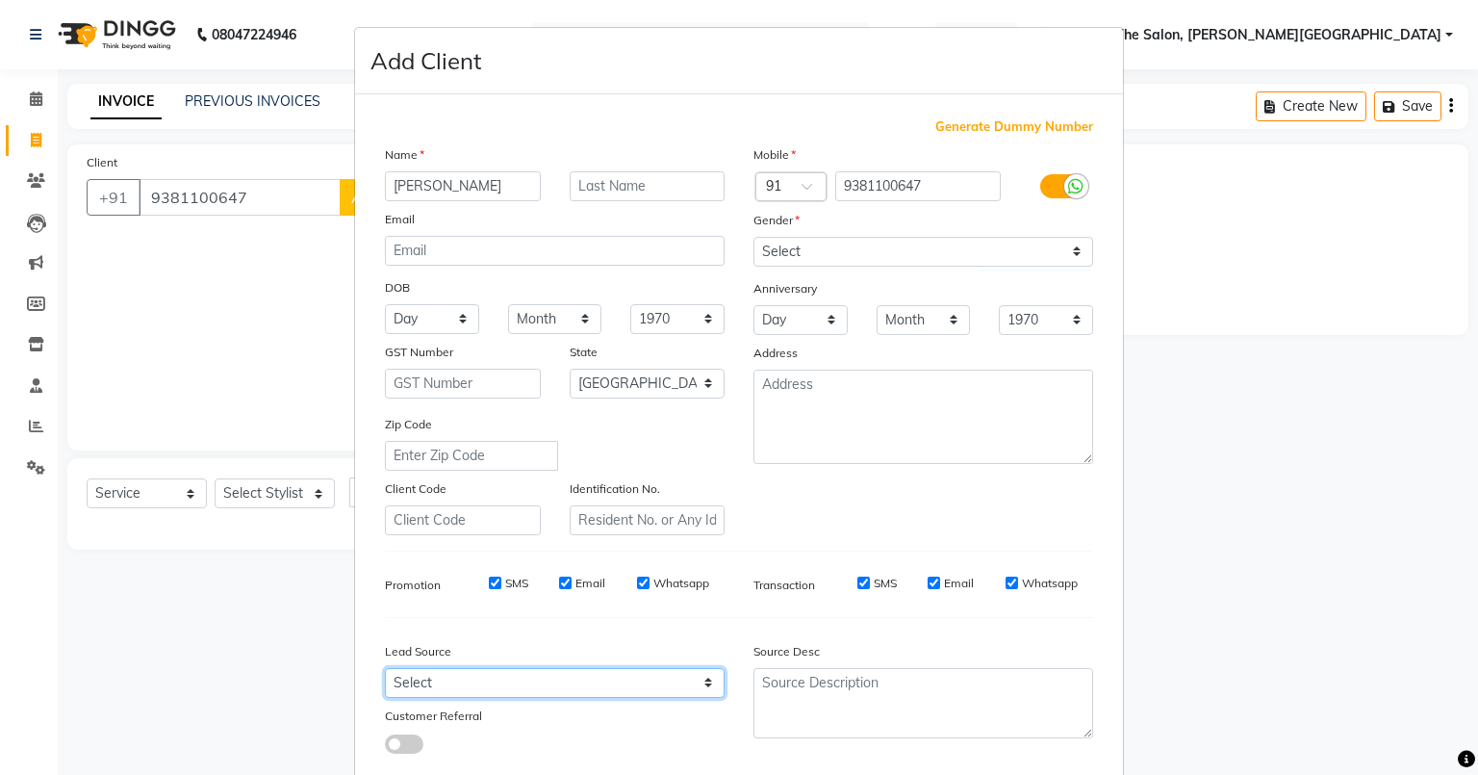
click at [517, 681] on select "Select Walk-in Referral Internet Friend Word of Mouth Advertisement Facebook Ju…" at bounding box center [555, 683] width 340 height 30
select select "56718"
click at [385, 675] on select "Select Walk-in Referral Internet Friend Word of Mouth Advertisement Facebook Ju…" at bounding box center [555, 683] width 340 height 30
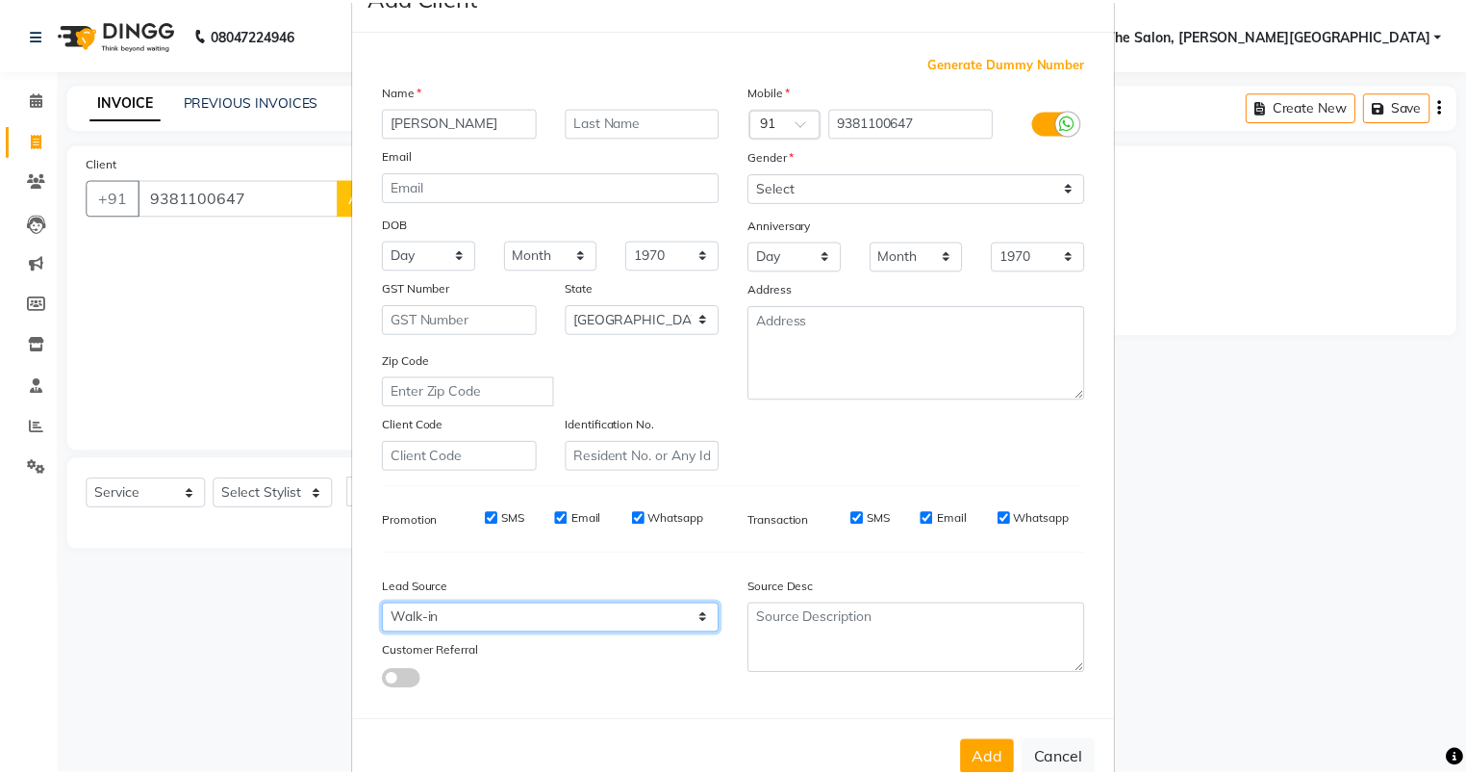
scroll to position [123, 0]
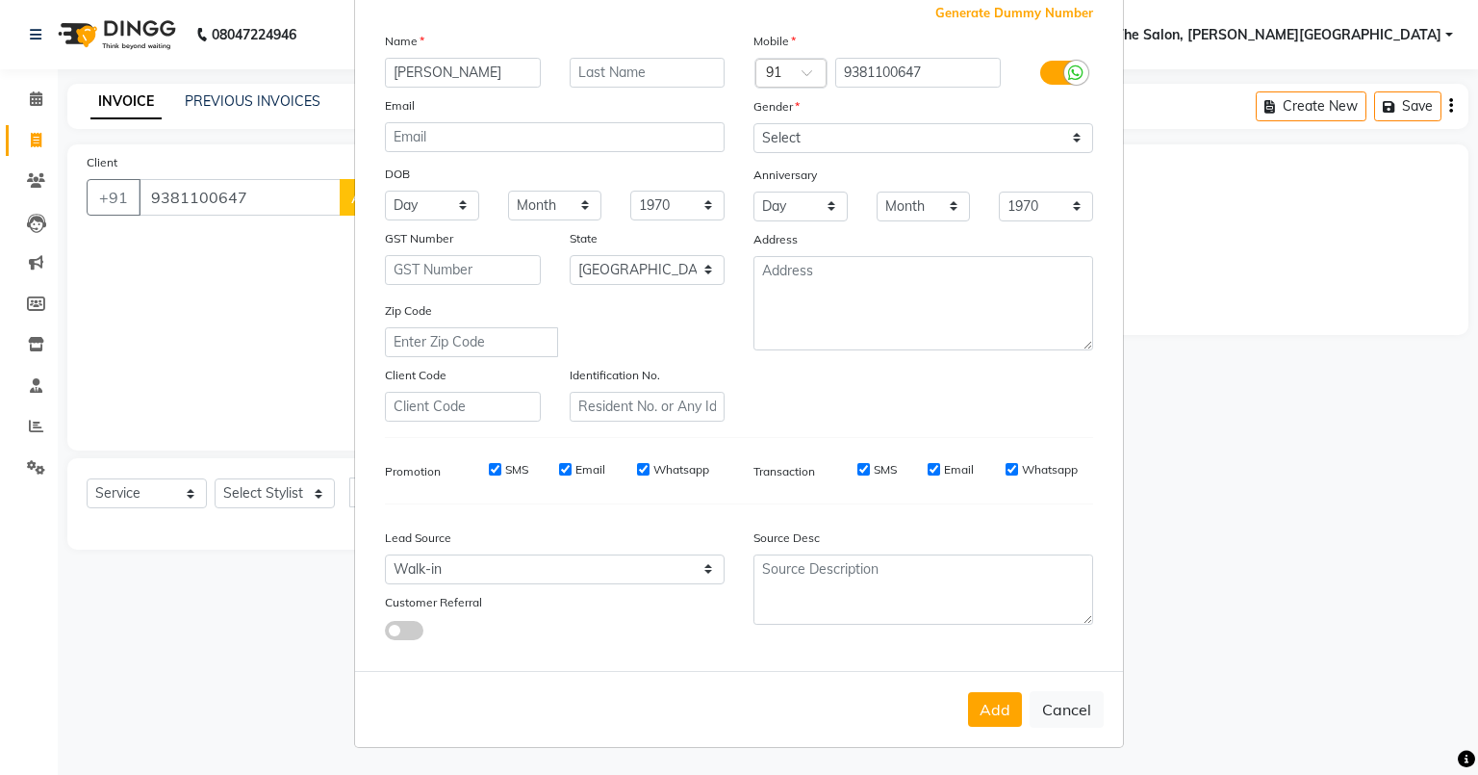
click at [979, 708] on button "Add" at bounding box center [995, 709] width 54 height 35
select select
select select "null"
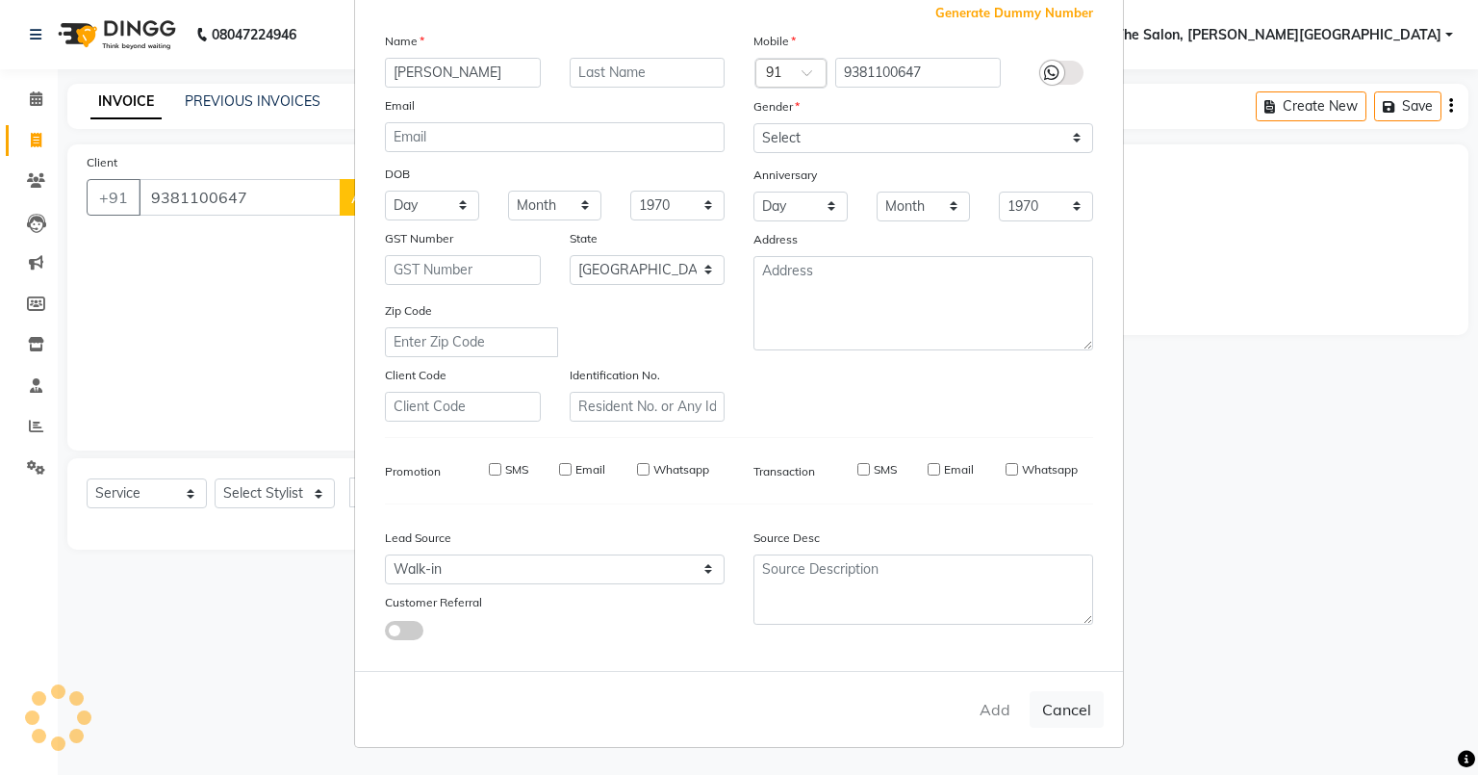
select select
checkbox input "false"
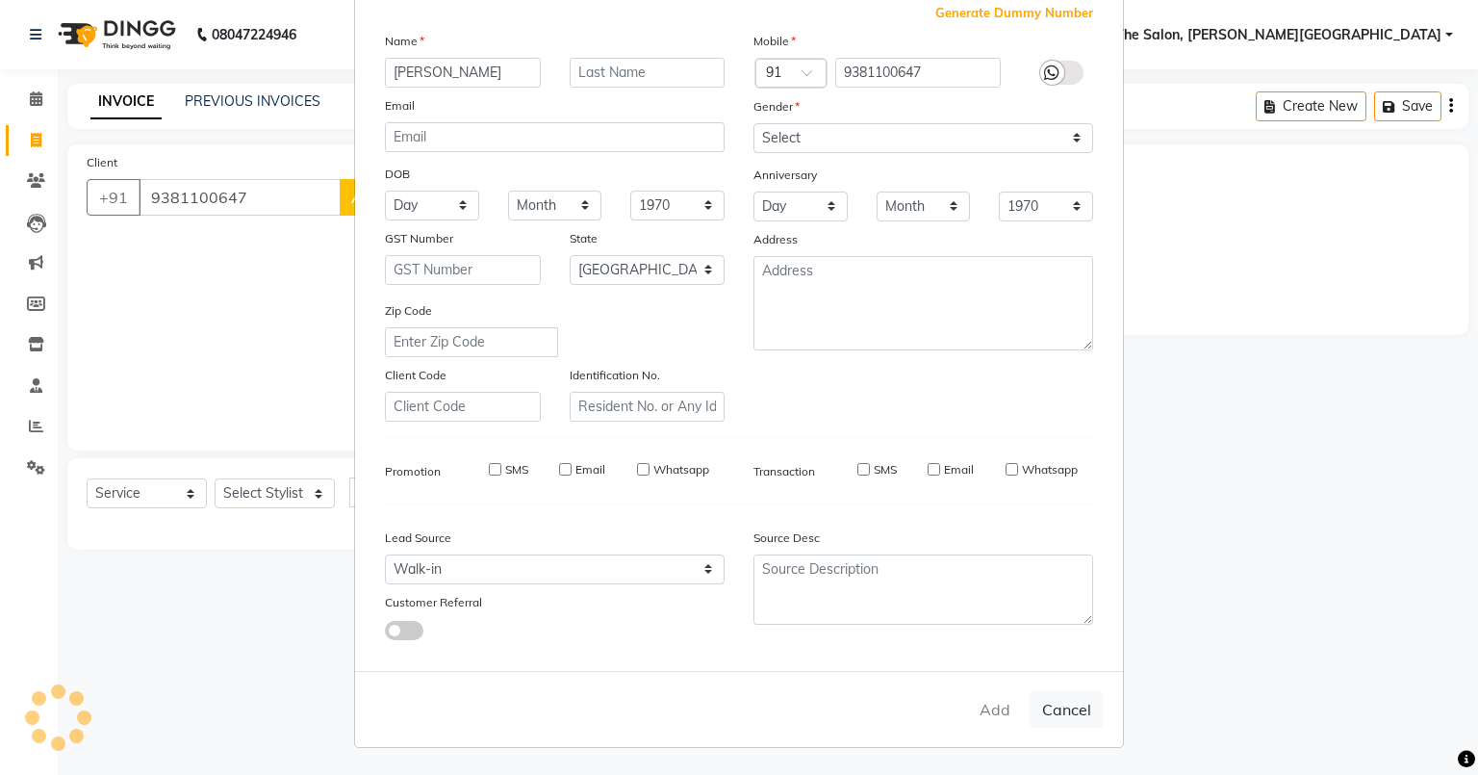
checkbox input "false"
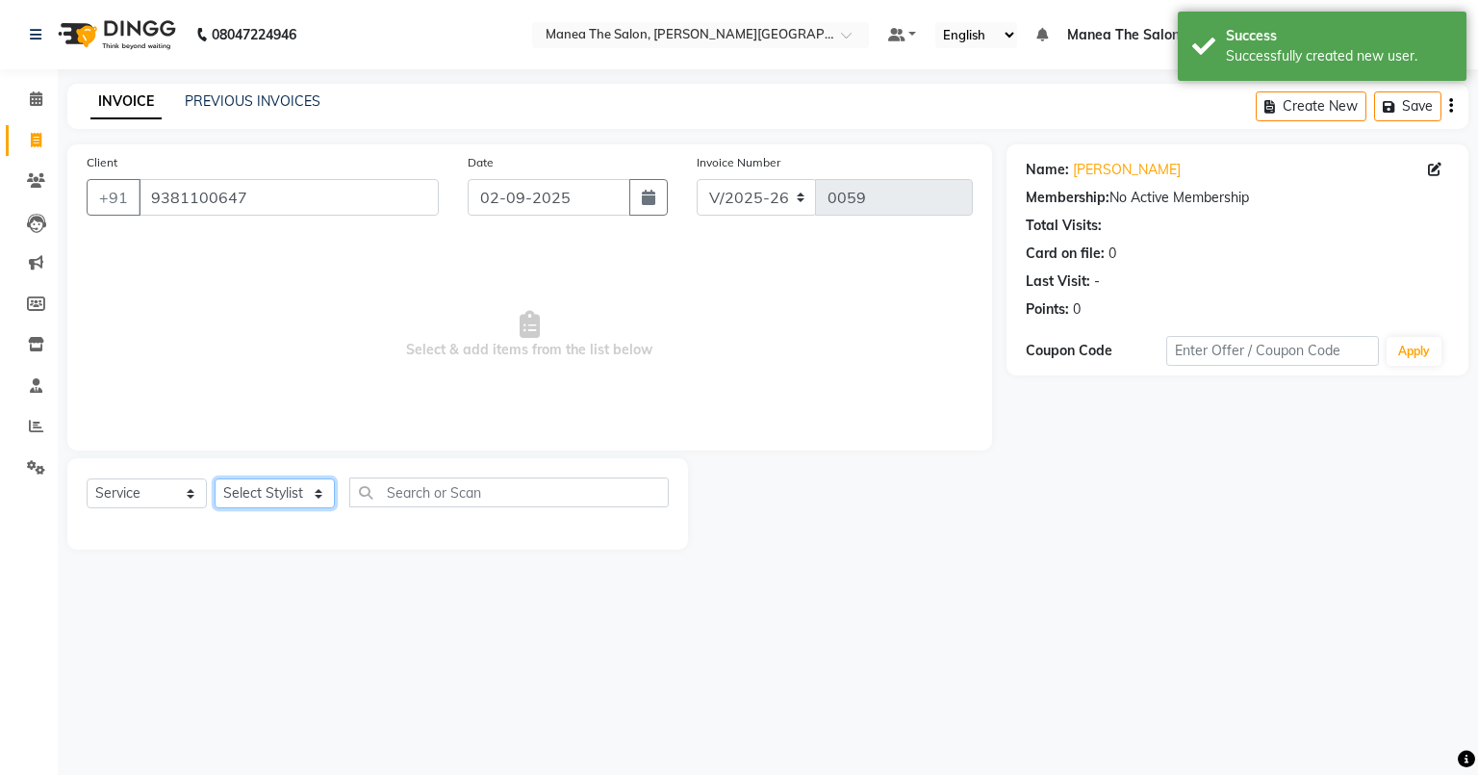
click at [281, 493] on select "Select Stylist [PERSON_NAME] [PERSON_NAME] [PERSON_NAME] [PERSON_NAME] Zubhair" at bounding box center [275, 493] width 120 height 30
select select "89487"
click at [215, 479] on select "Select Stylist [PERSON_NAME] [PERSON_NAME] [PERSON_NAME] [PERSON_NAME] Zubhair" at bounding box center [275, 493] width 120 height 30
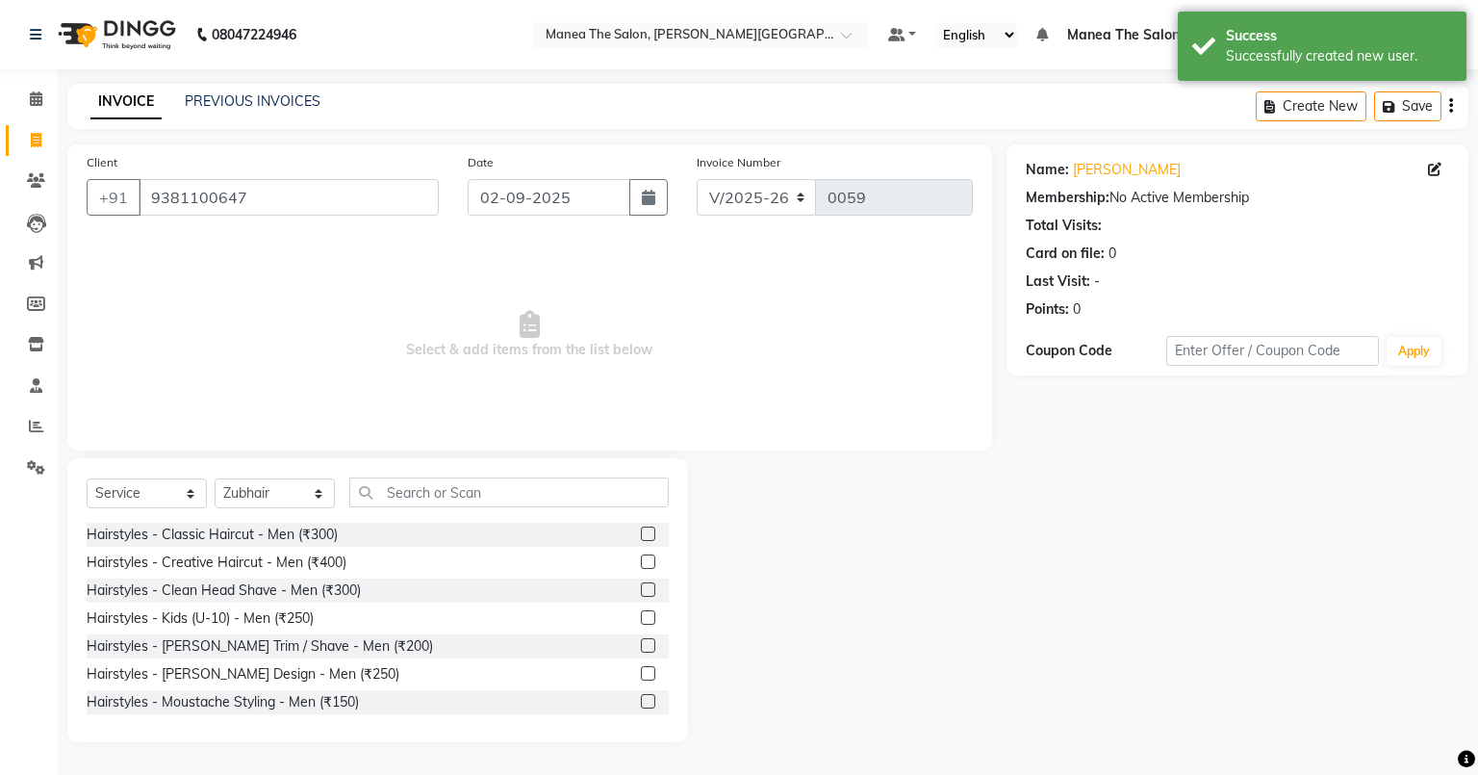
click at [641, 527] on label at bounding box center [648, 533] width 14 height 14
click at [641, 528] on input "checkbox" at bounding box center [647, 534] width 13 height 13
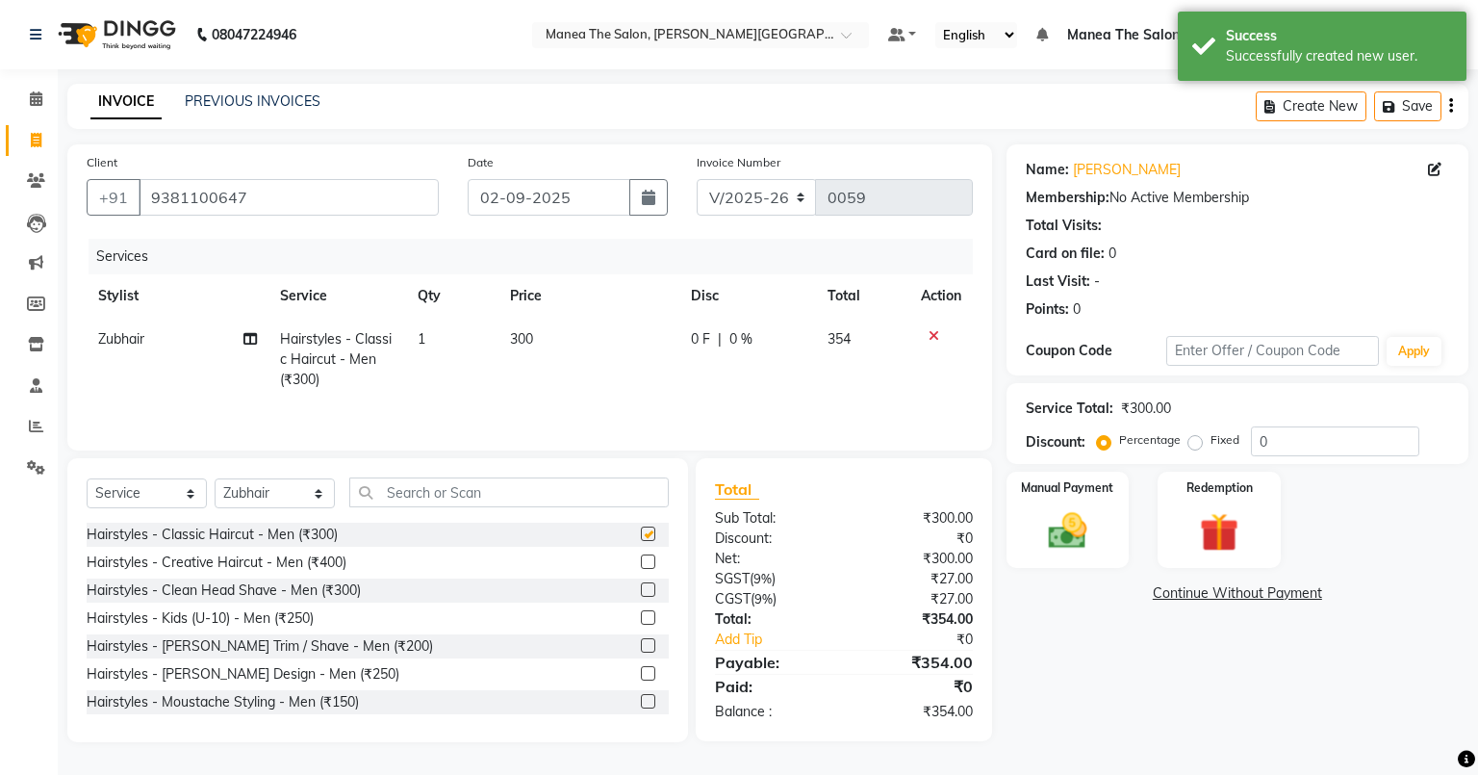
checkbox input "false"
click at [1362, 449] on input "0" at bounding box center [1335, 441] width 168 height 30
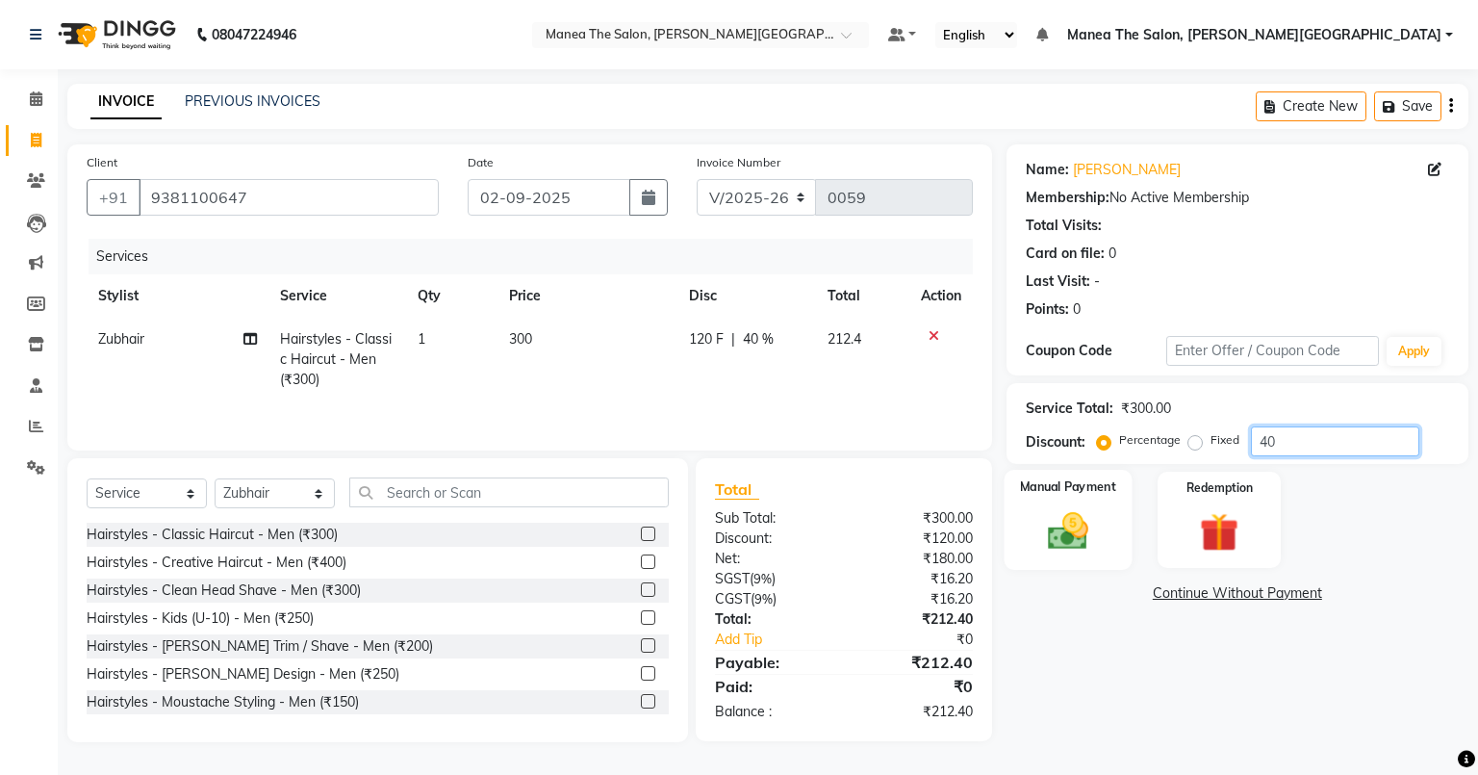
type input "40"
click at [1084, 510] on img at bounding box center [1066, 531] width 65 height 46
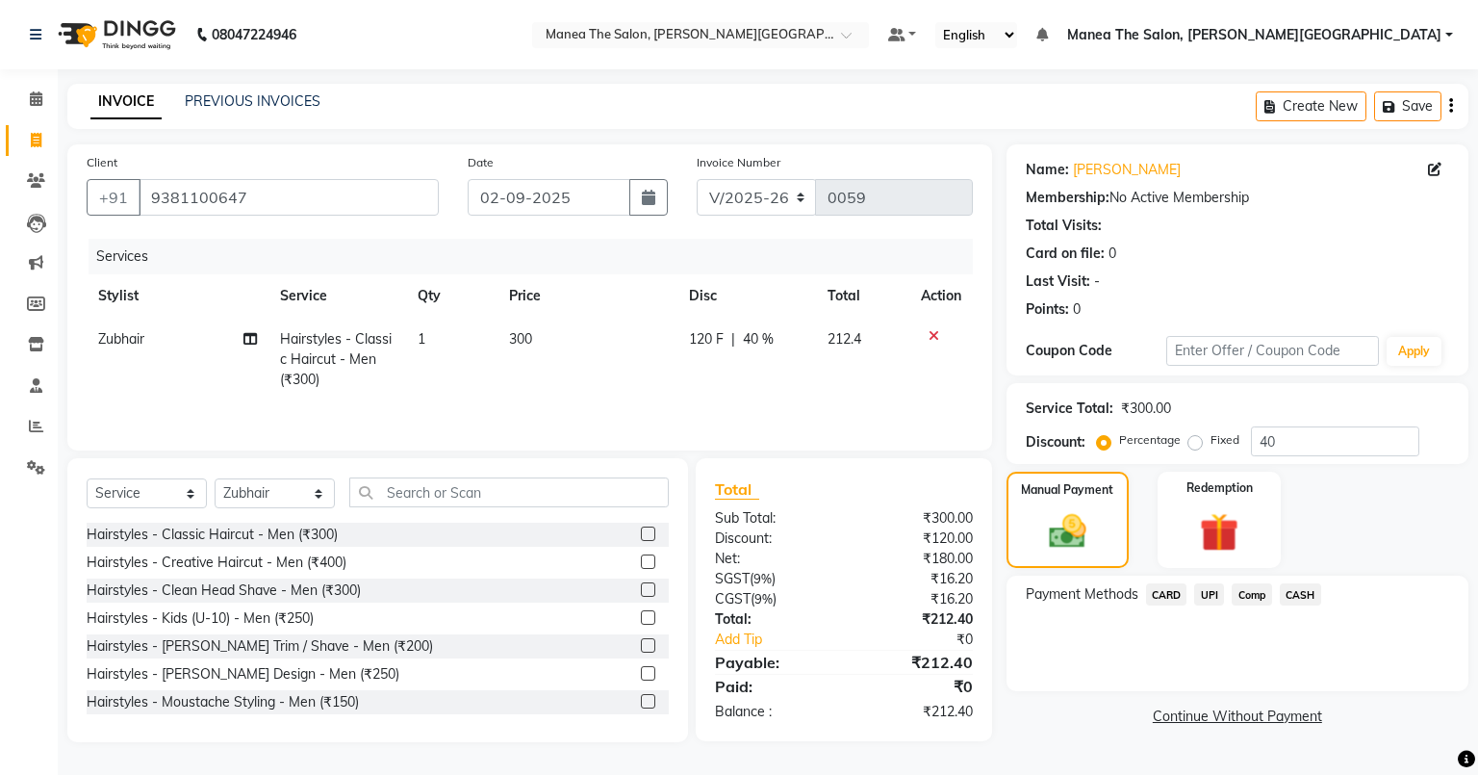
click at [1205, 595] on span "UPI" at bounding box center [1209, 594] width 30 height 22
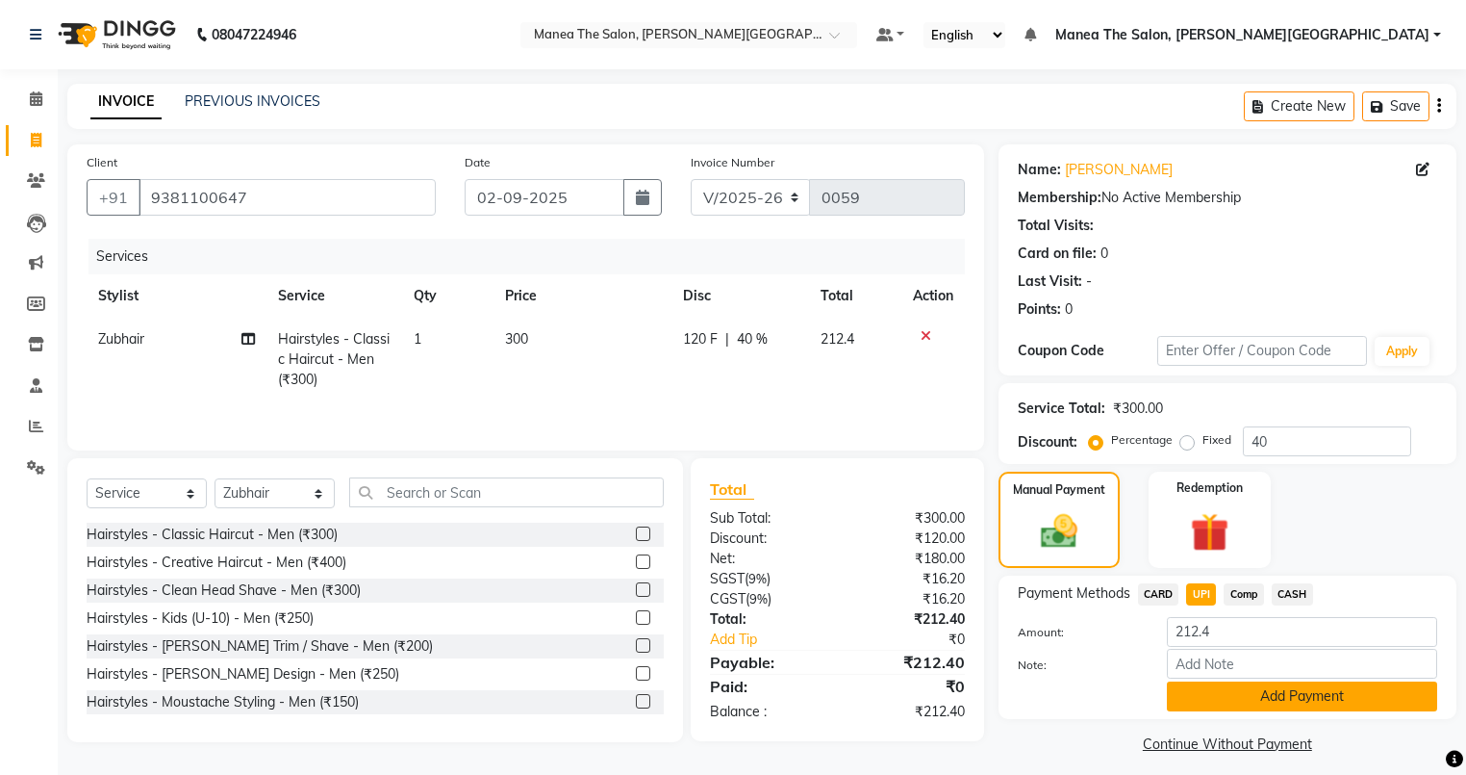
click at [1223, 699] on button "Add Payment" at bounding box center [1302, 696] width 270 height 30
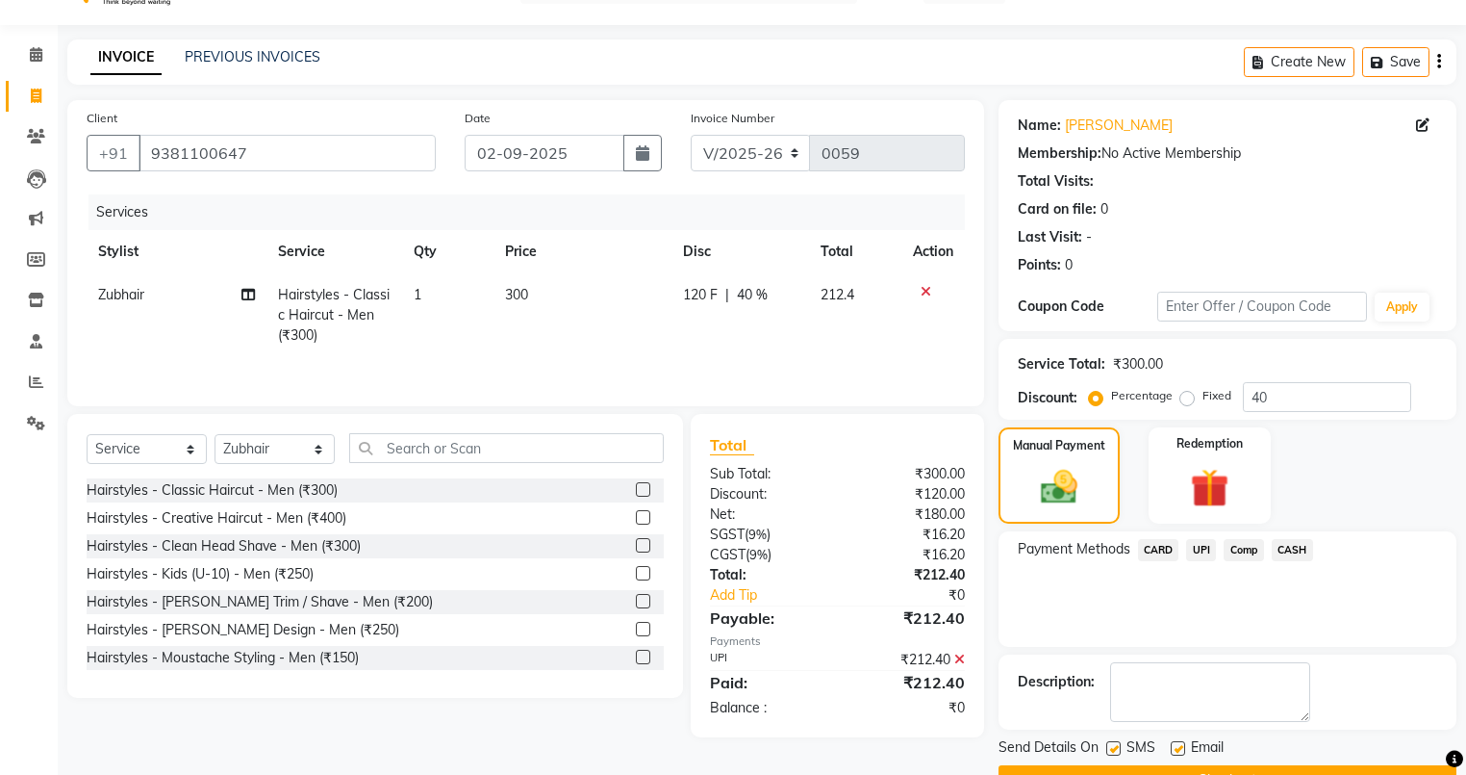
scroll to position [92, 0]
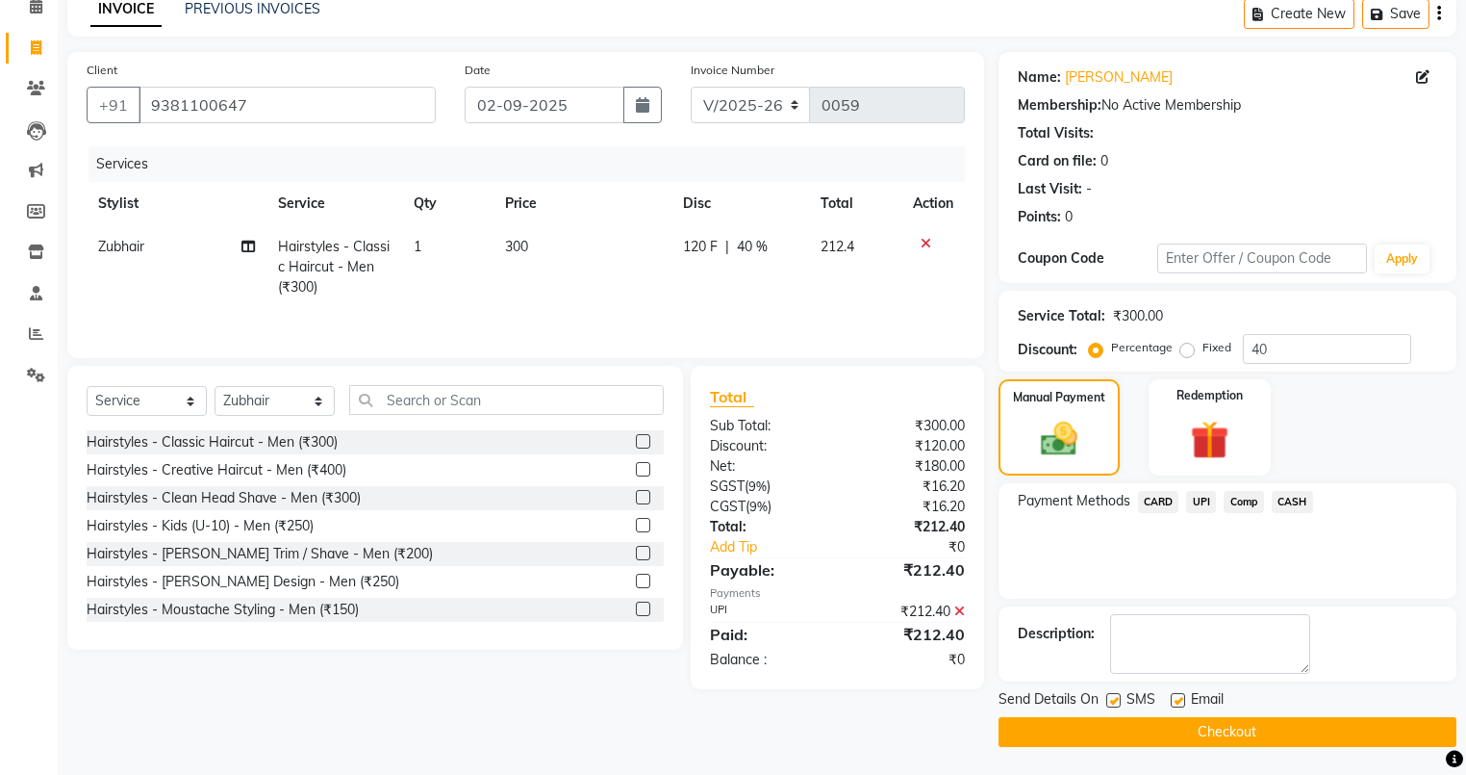
click at [1074, 730] on button "Checkout" at bounding box center [1228, 732] width 458 height 30
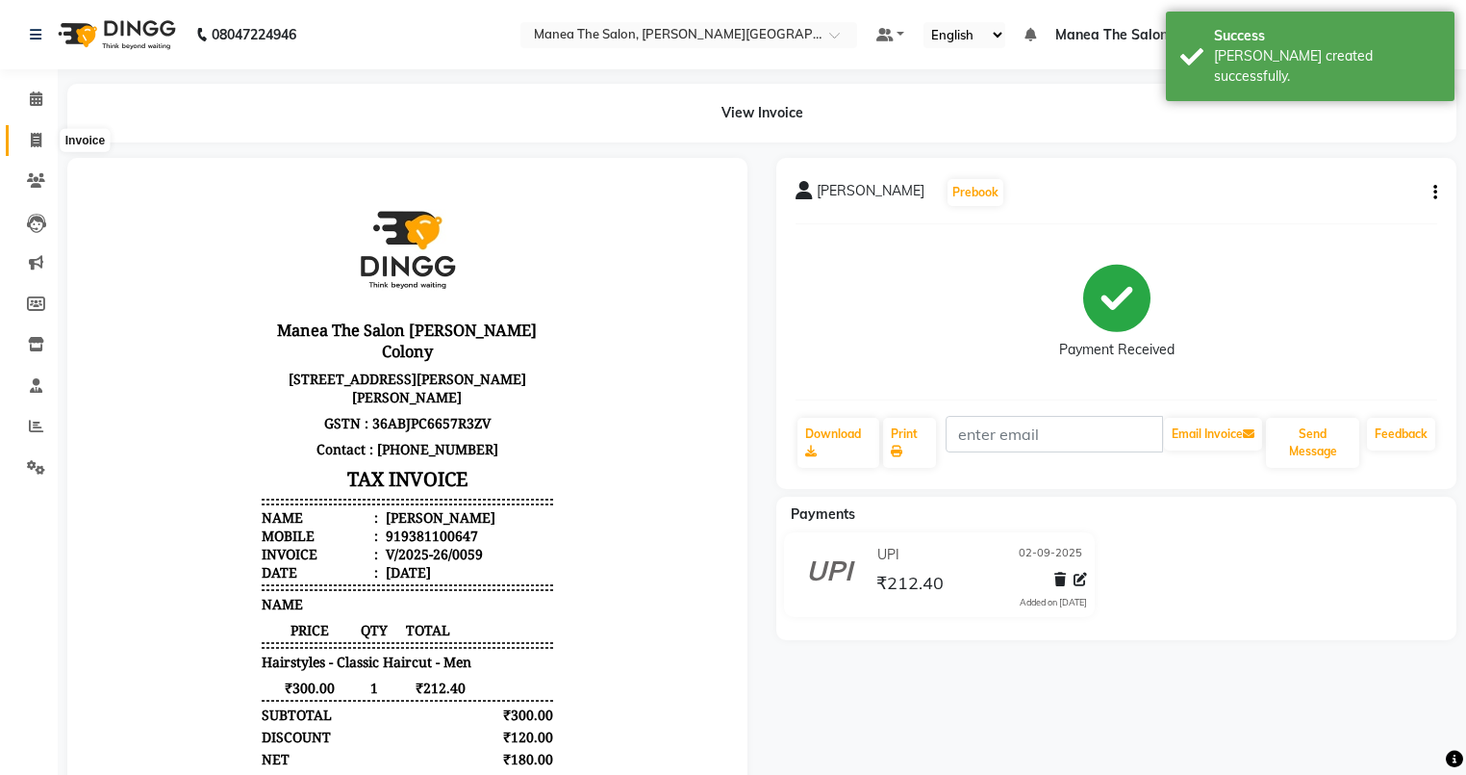
click at [32, 138] on icon at bounding box center [36, 140] width 11 height 14
select select "service"
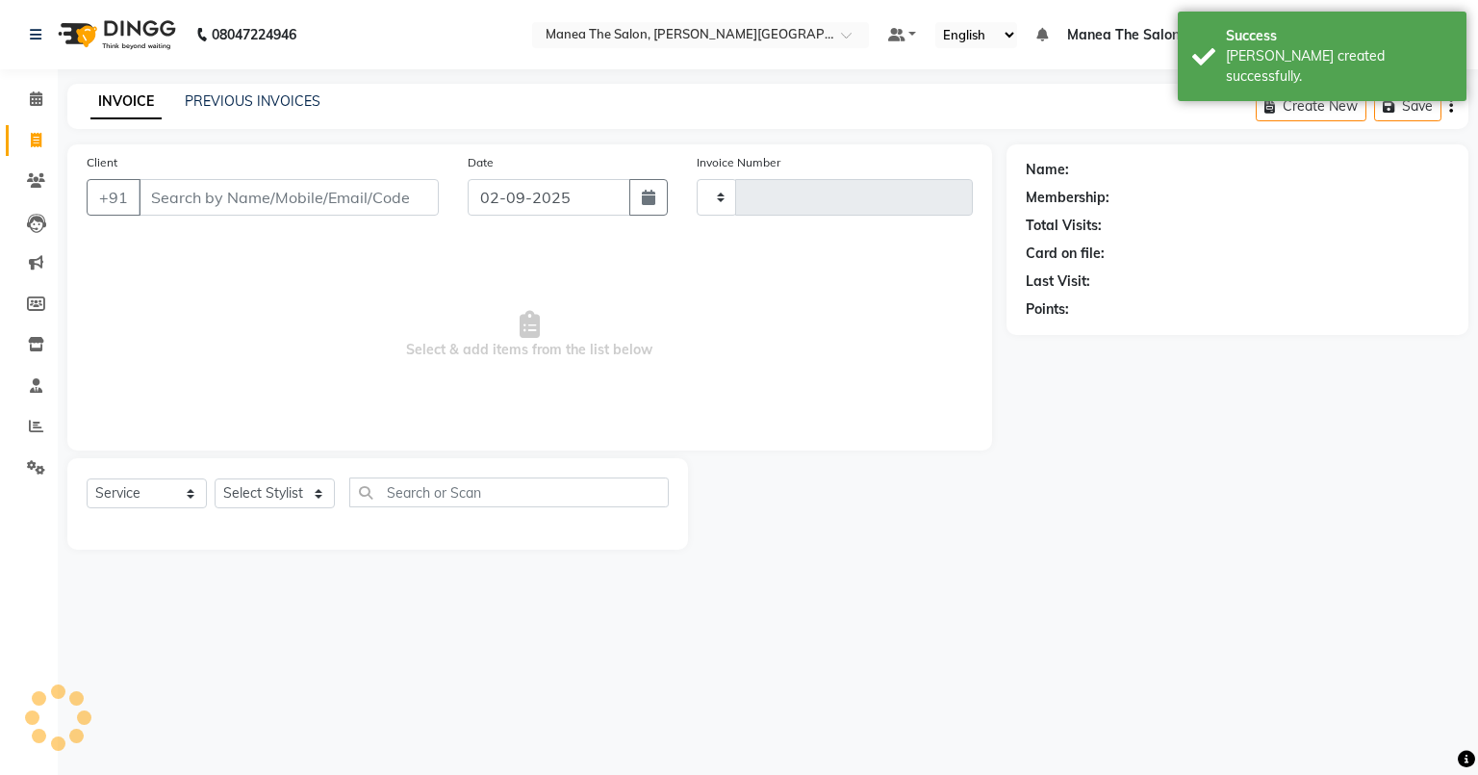
type input "0060"
select select "8762"
click at [292, 96] on link "PREVIOUS INVOICES" at bounding box center [253, 100] width 136 height 17
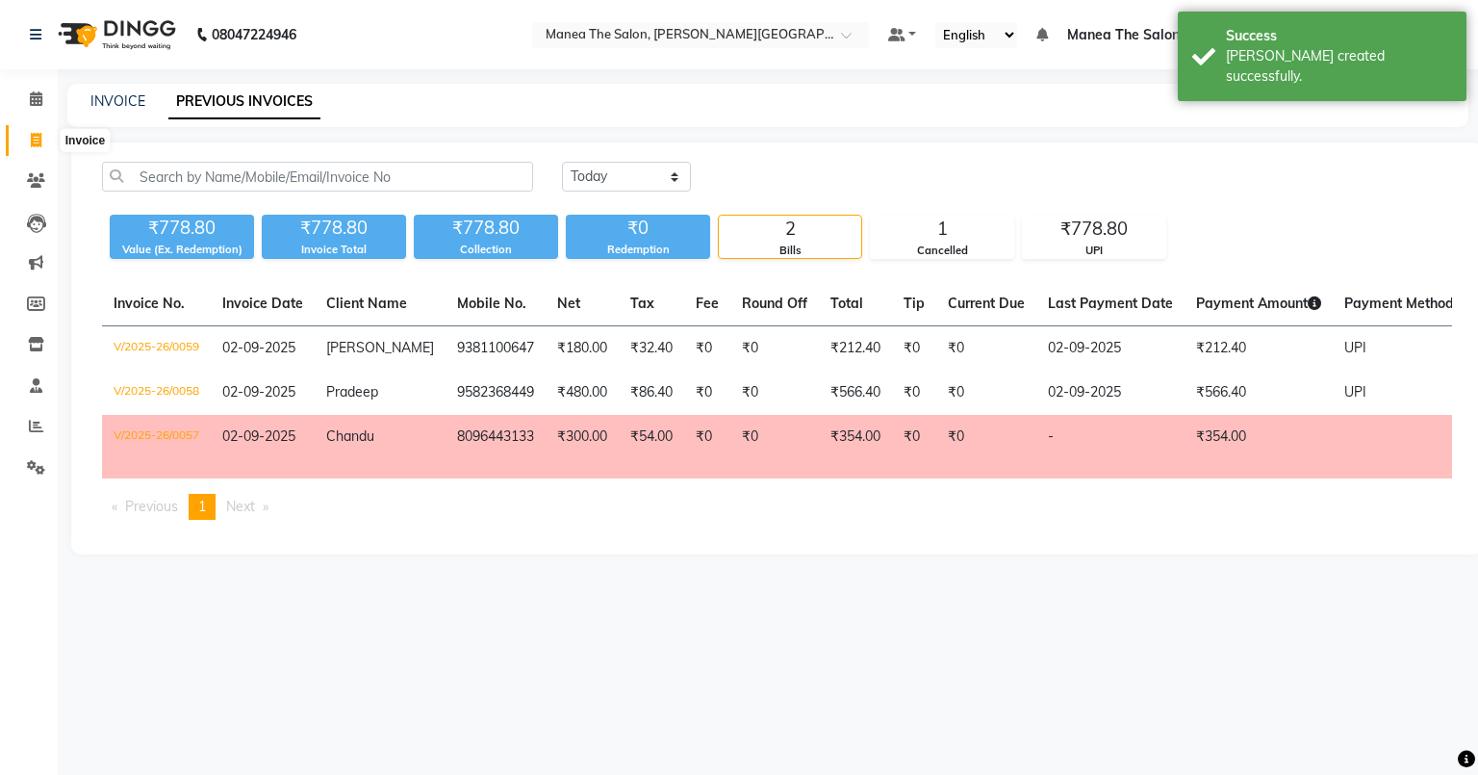
click at [40, 139] on icon at bounding box center [36, 140] width 11 height 14
select select "8762"
select select "service"
